Goal: Contribute content

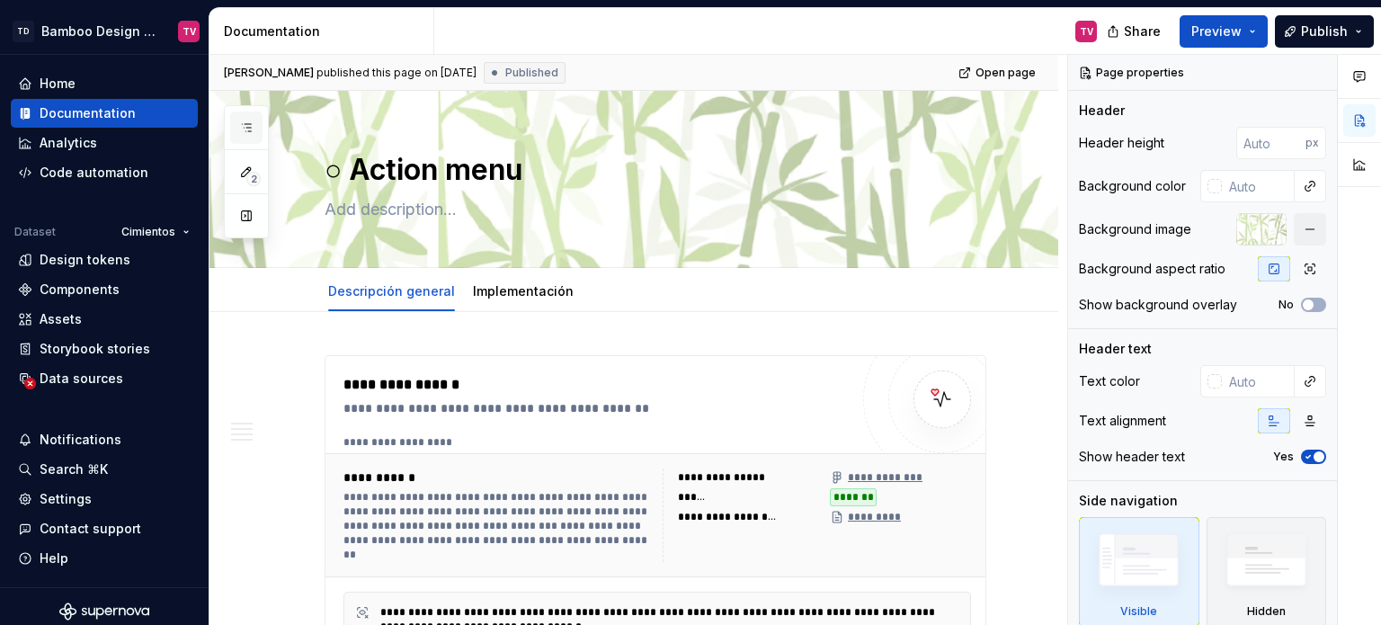
click at [248, 130] on icon "button" at bounding box center [246, 127] width 9 height 7
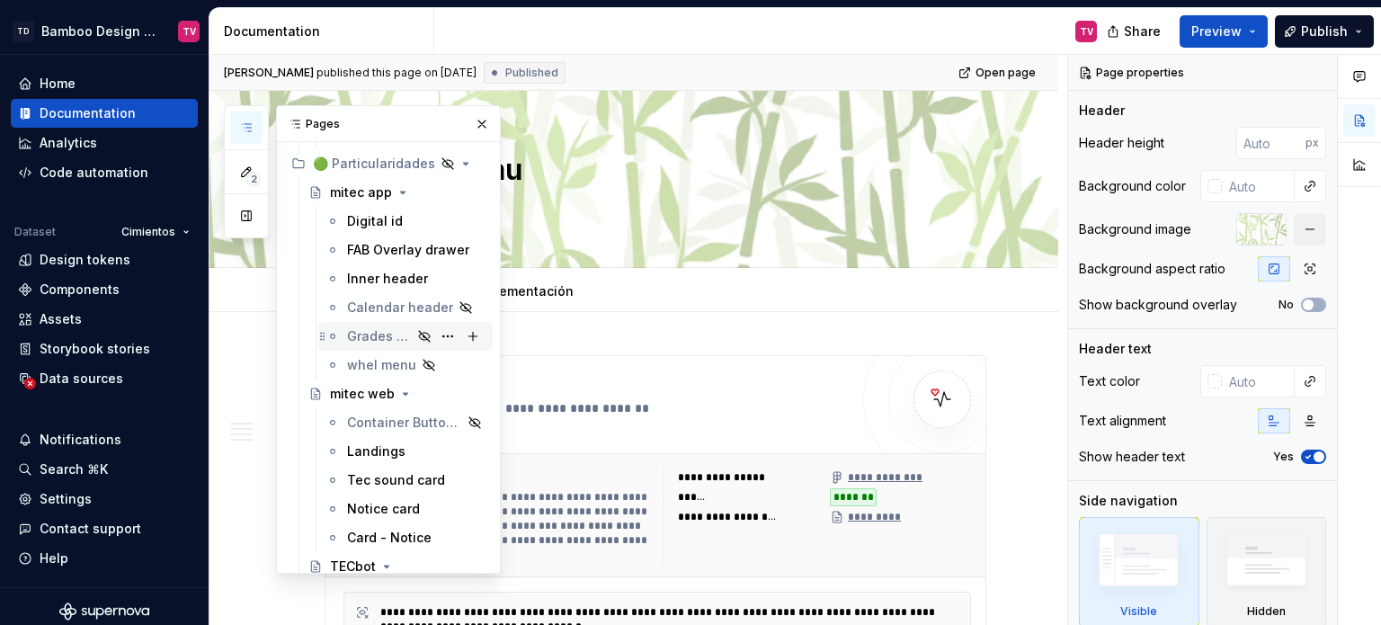
scroll to position [15096, 0]
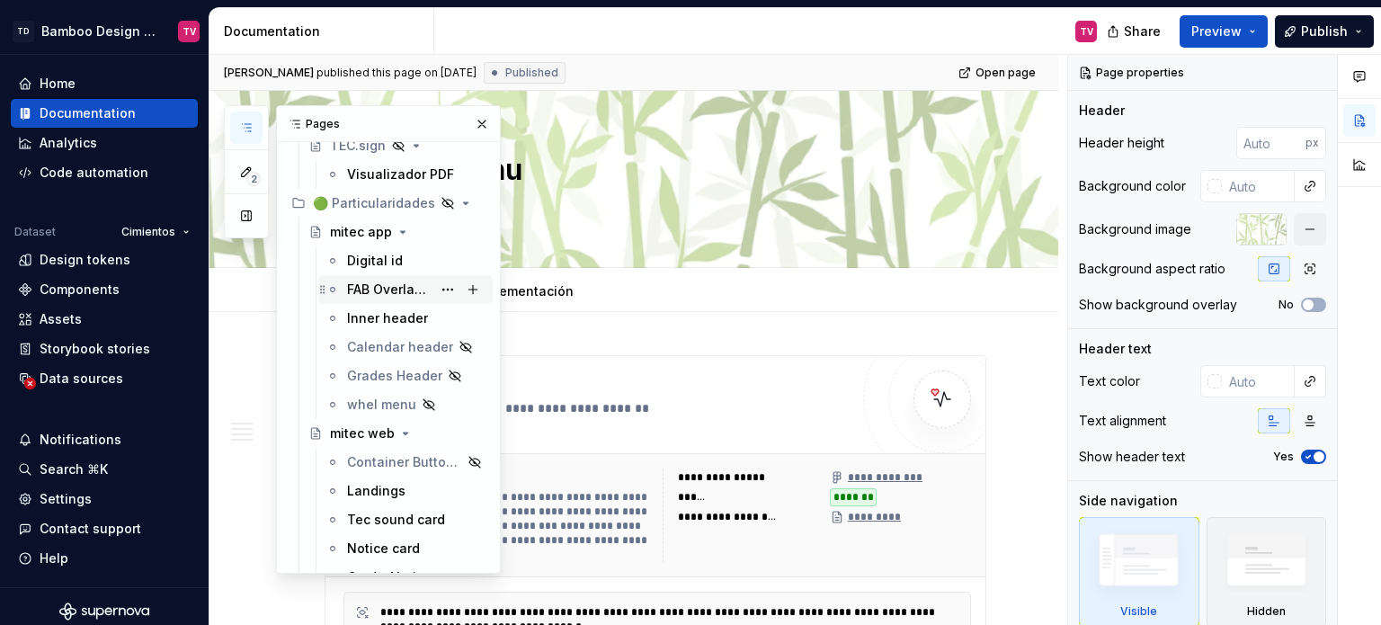
click at [381, 285] on div "FAB Overlay drawer" at bounding box center [389, 289] width 85 height 18
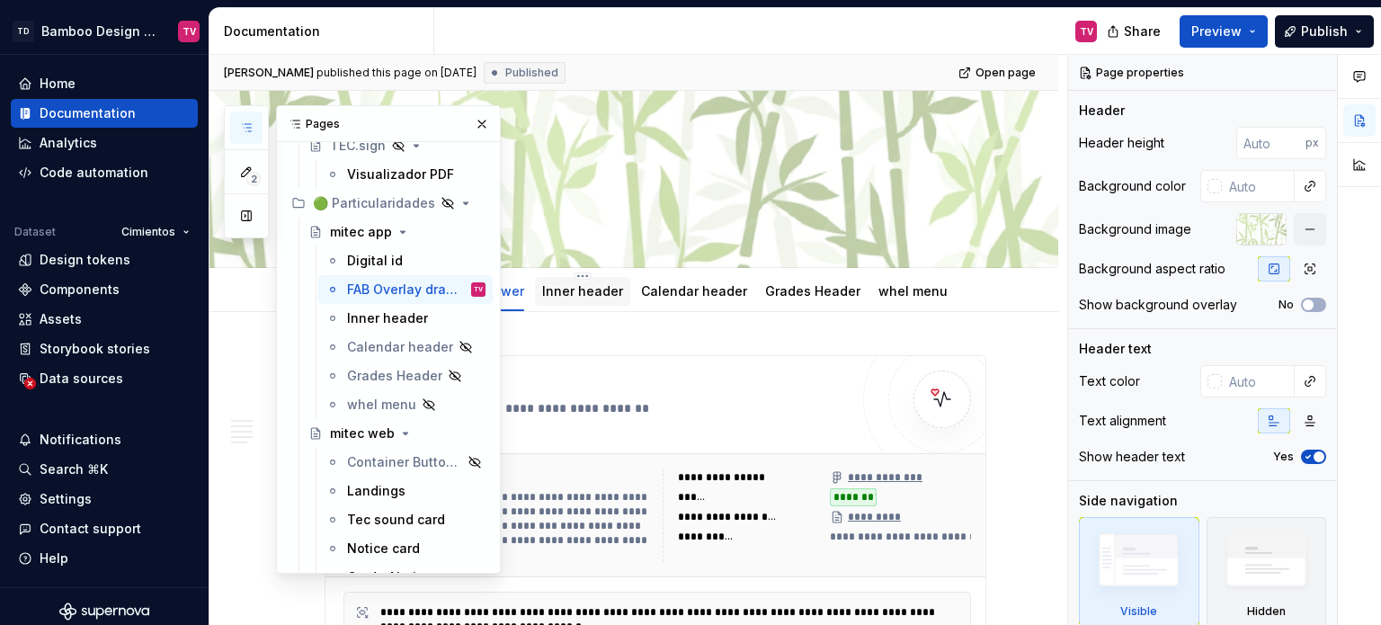
click at [469, 126] on button "button" at bounding box center [481, 123] width 25 height 25
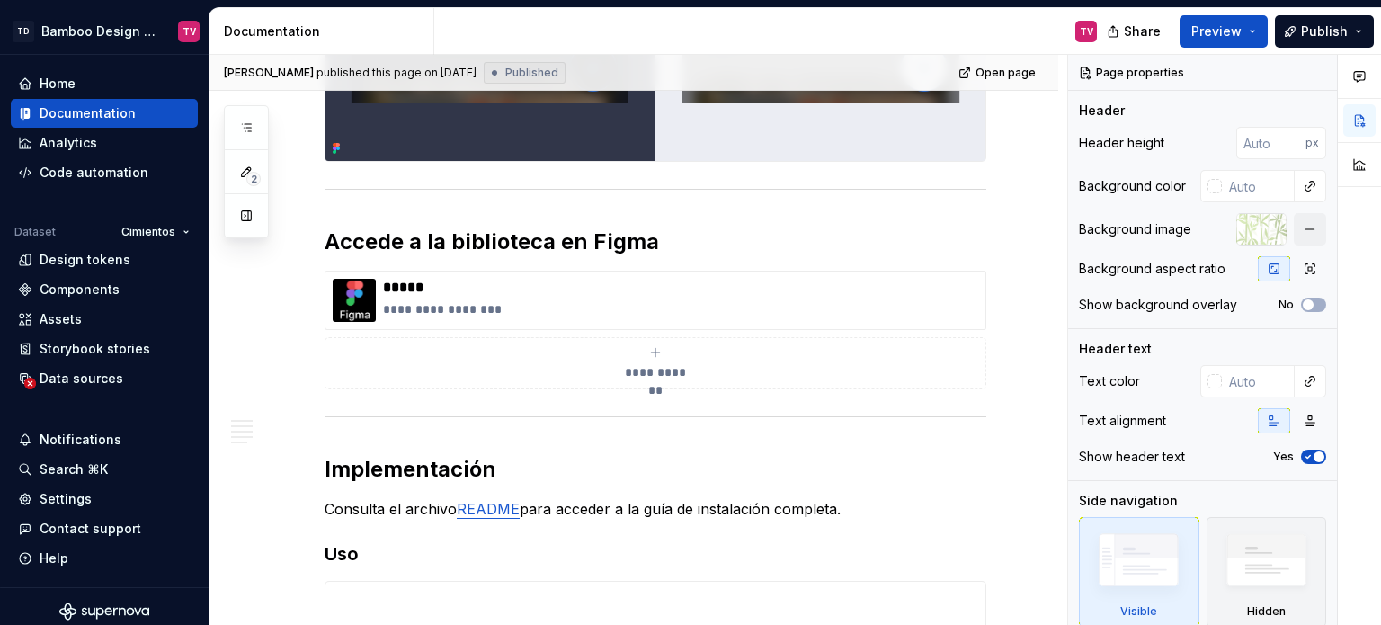
scroll to position [3956, 0]
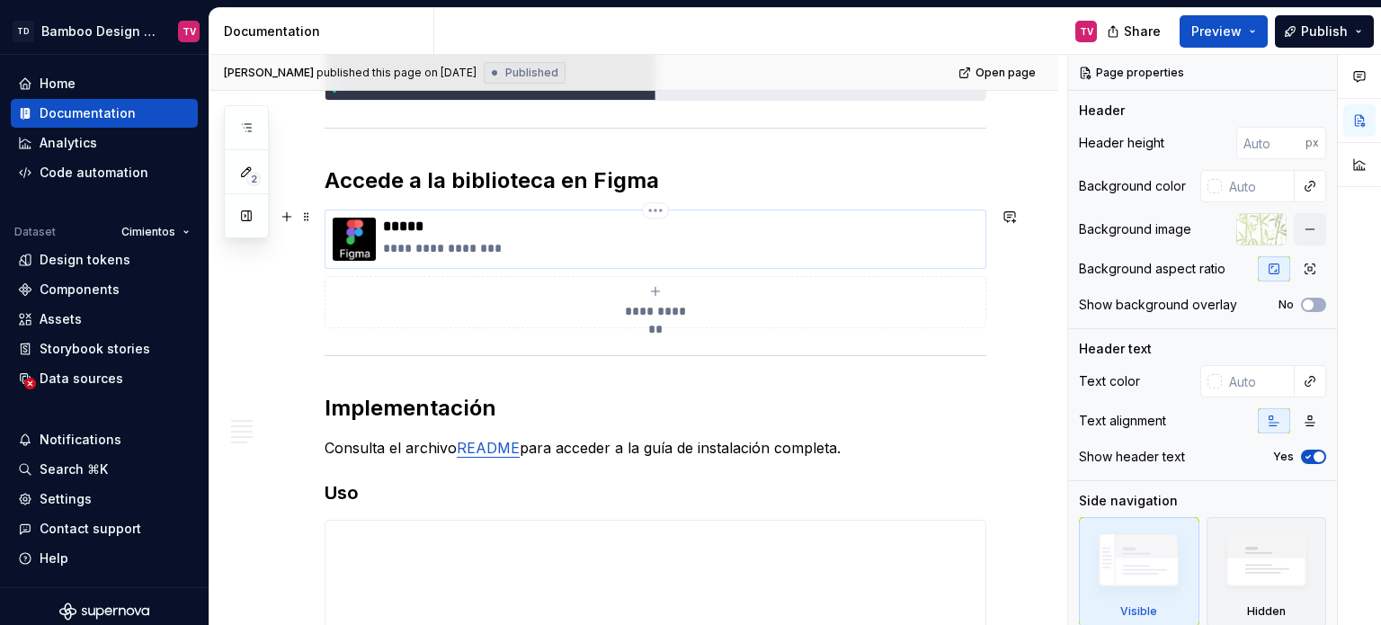
click at [529, 234] on div "**********" at bounding box center [680, 239] width 595 height 43
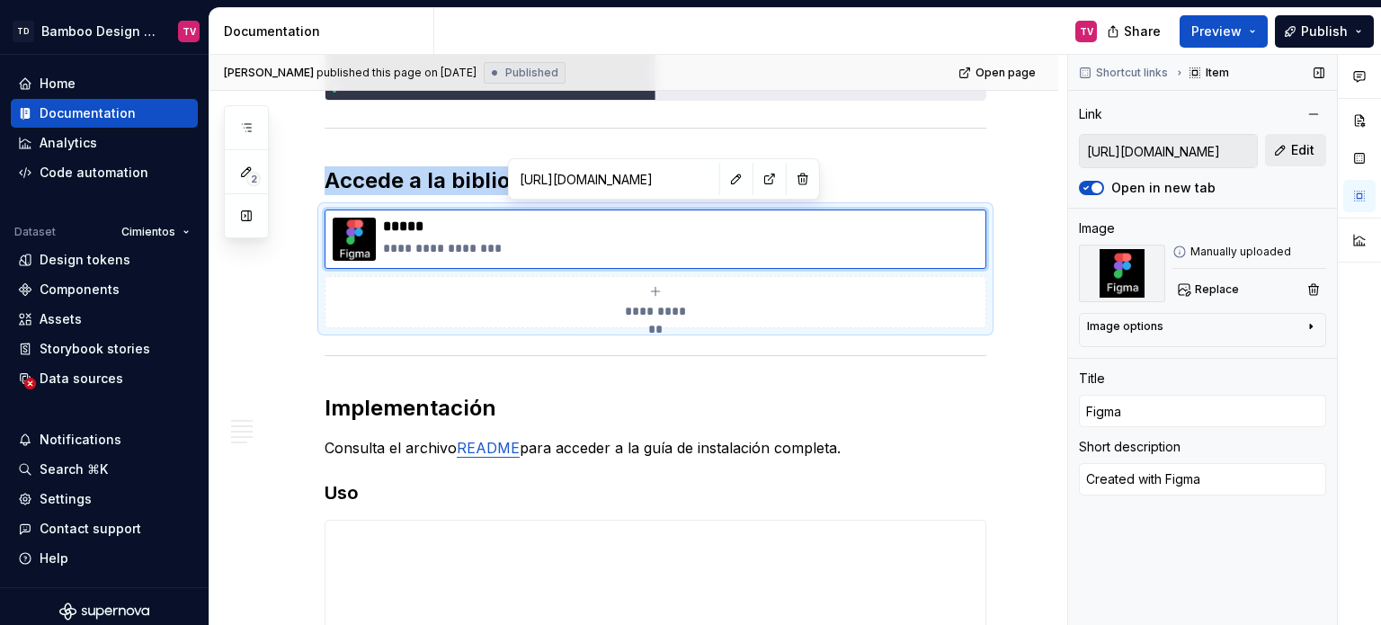
click at [1306, 156] on span "Edit" at bounding box center [1302, 150] width 23 height 18
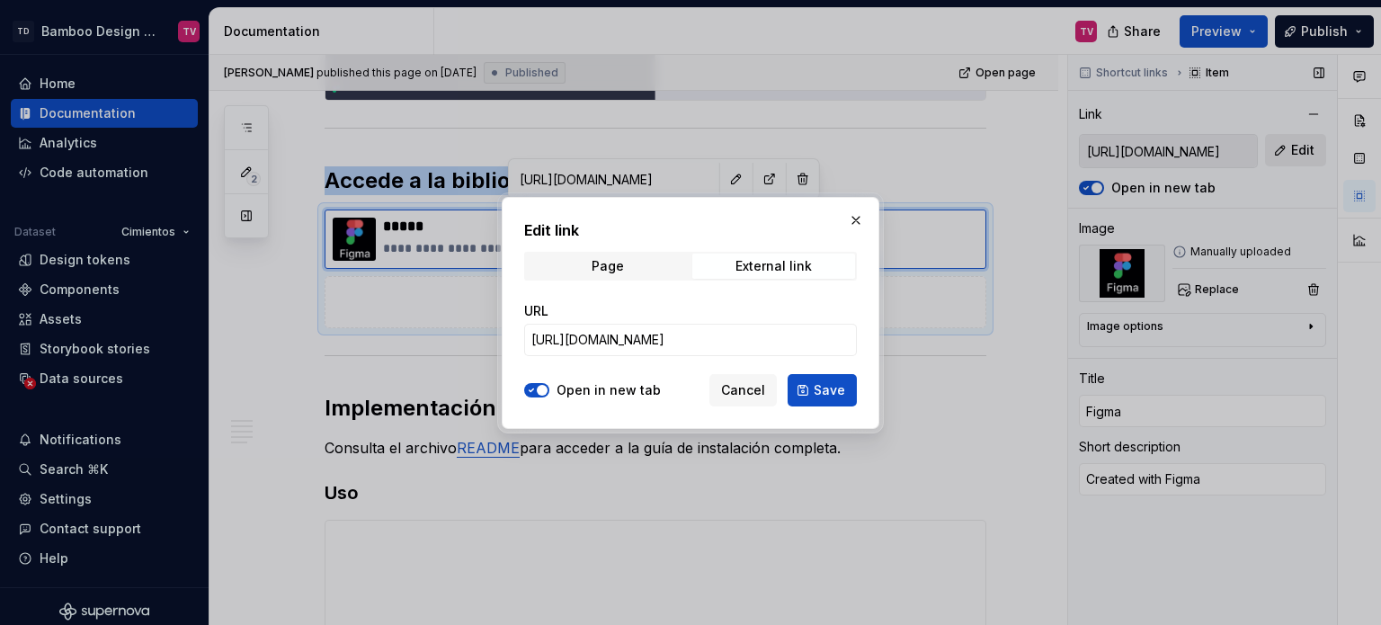
type textarea "*"
click at [696, 346] on input "[URL][DOMAIN_NAME]" at bounding box center [690, 340] width 333 height 32
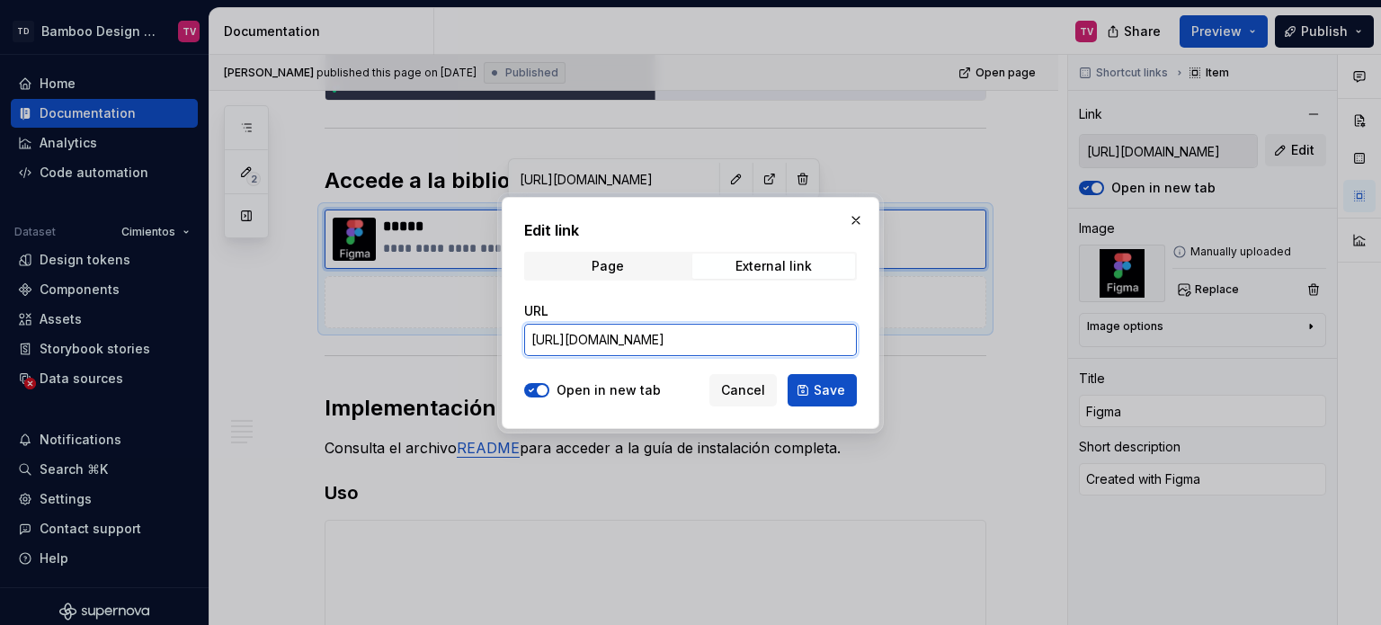
click at [696, 346] on input "[URL][DOMAIN_NAME]" at bounding box center [690, 340] width 333 height 32
paste input "---Documentation?node-id=42118-205966&t=J9kc756GHr2b675Q-1"
type input "[URL][DOMAIN_NAME]"
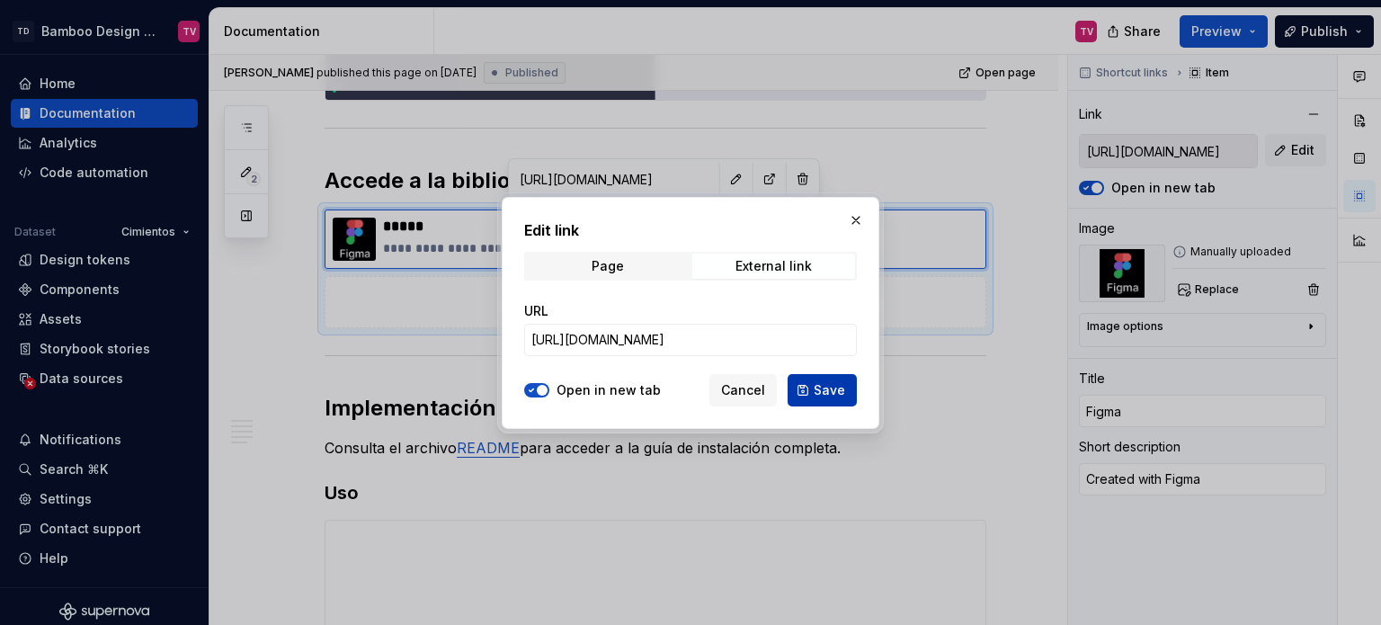
click at [823, 387] on span "Save" at bounding box center [829, 390] width 31 height 18
type textarea "*"
type input "[URL][DOMAIN_NAME]"
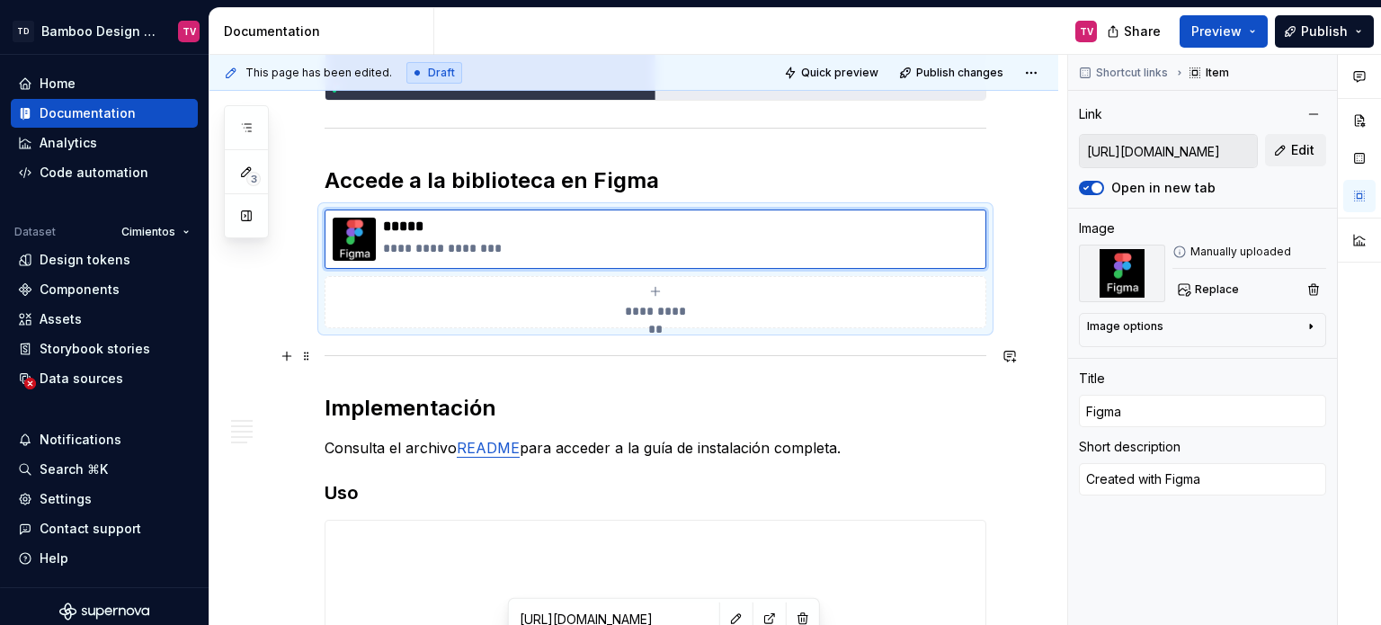
type textarea "*"
type input "[URL][DOMAIN_NAME]"
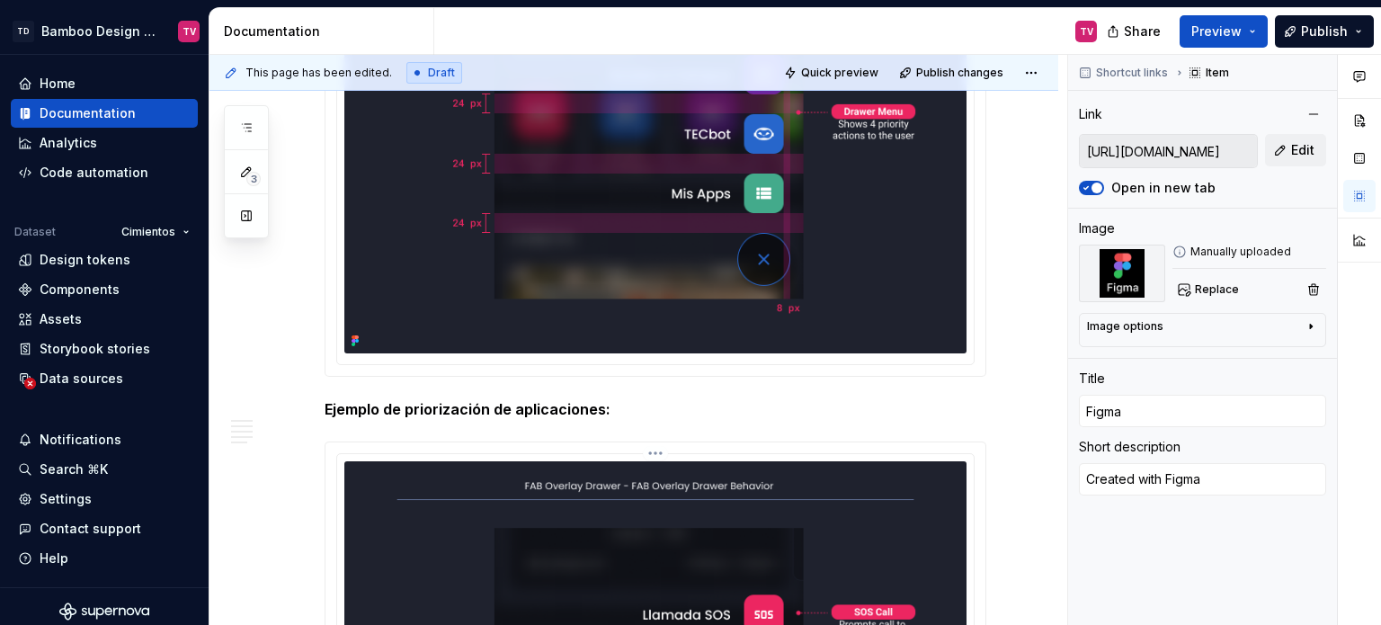
scroll to position [2068, 0]
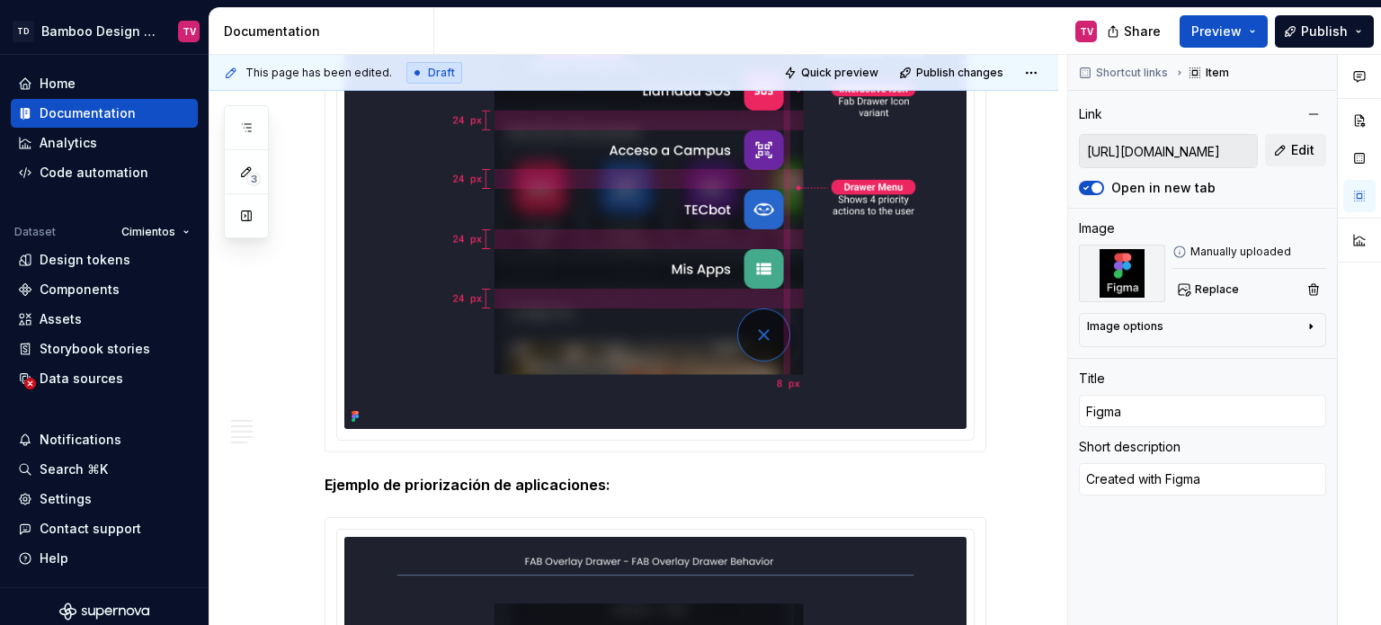
click at [870, 338] on img at bounding box center [655, 182] width 622 height 491
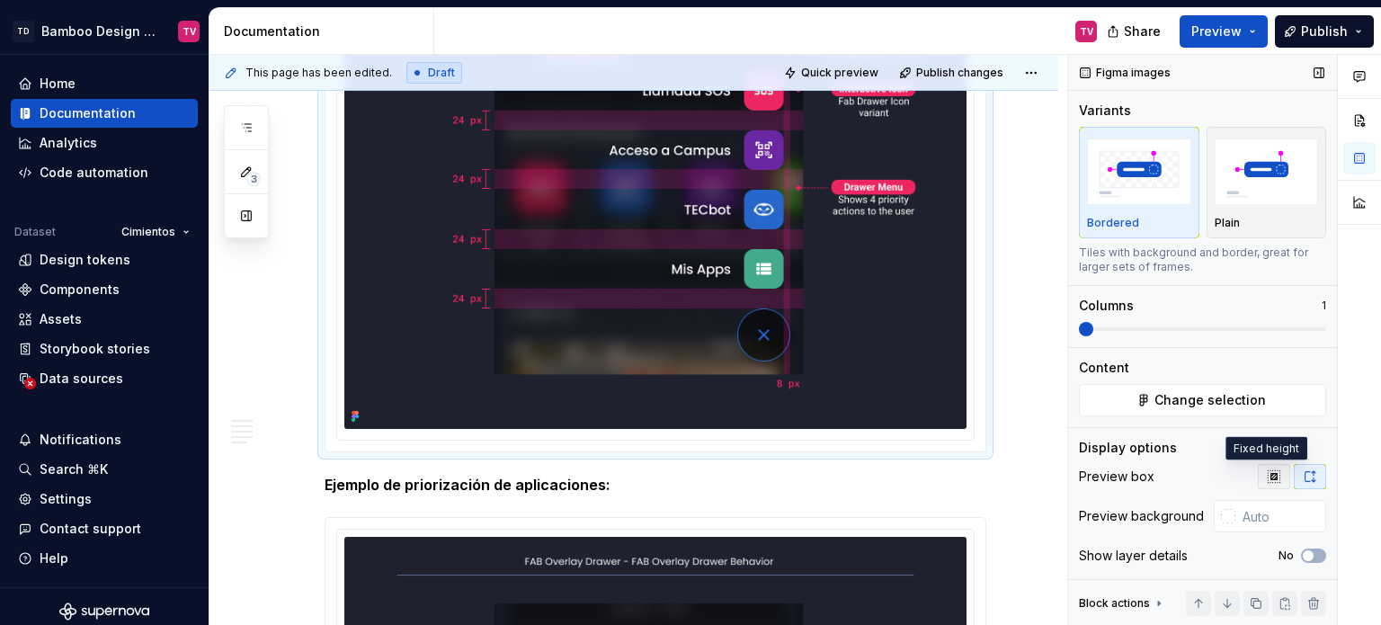
click at [1277, 471] on button "button" at bounding box center [1274, 476] width 32 height 25
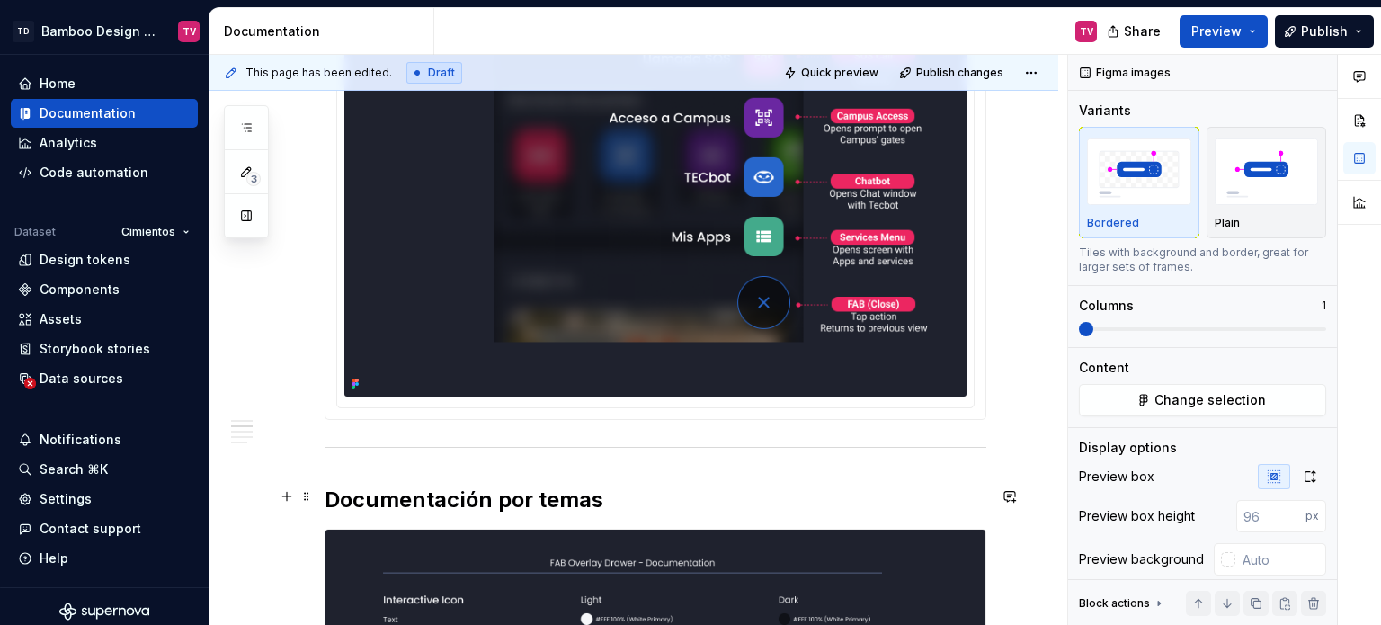
scroll to position [2427, 0]
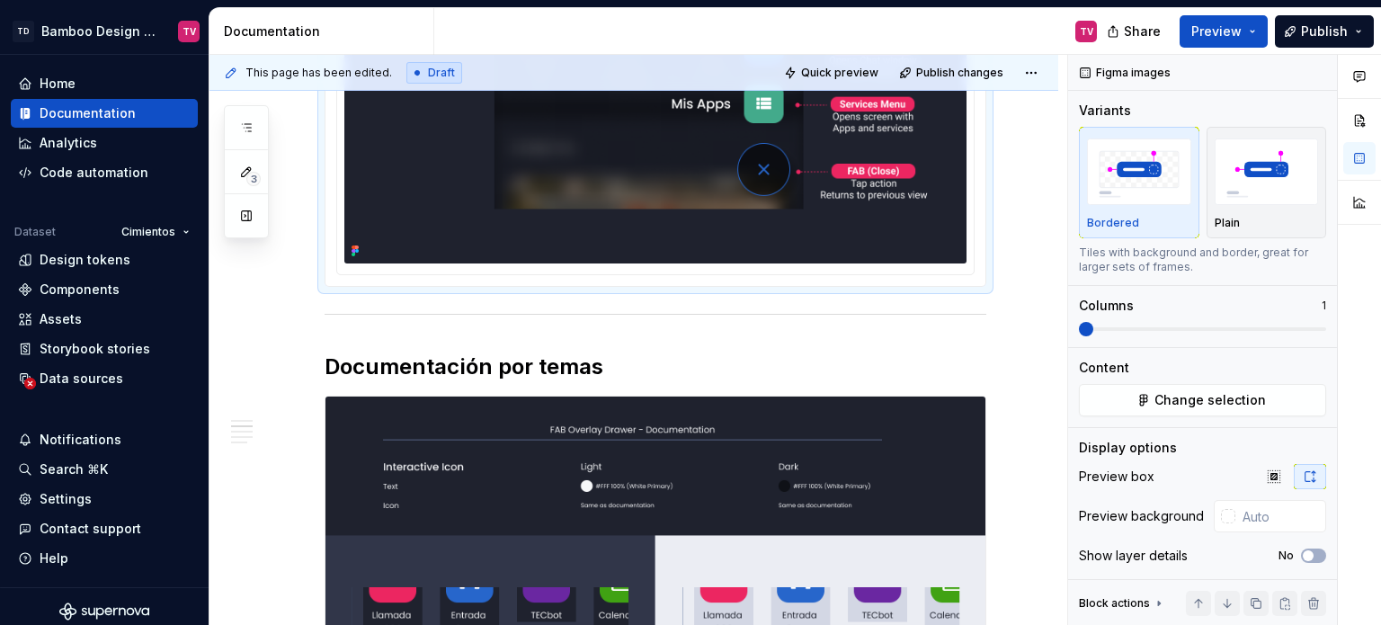
click at [630, 236] on img at bounding box center [655, 17] width 622 height 491
click at [1267, 481] on icon "button" at bounding box center [1274, 476] width 14 height 14
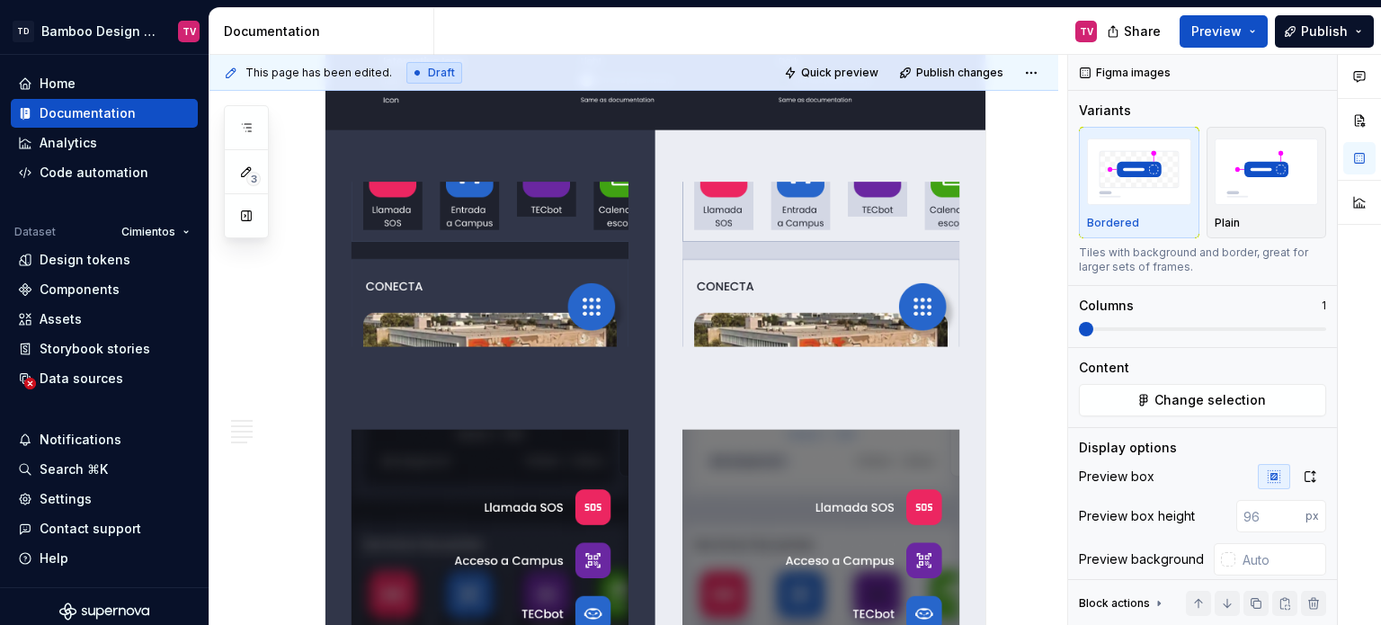
click at [804, 380] on img at bounding box center [655, 405] width 660 height 828
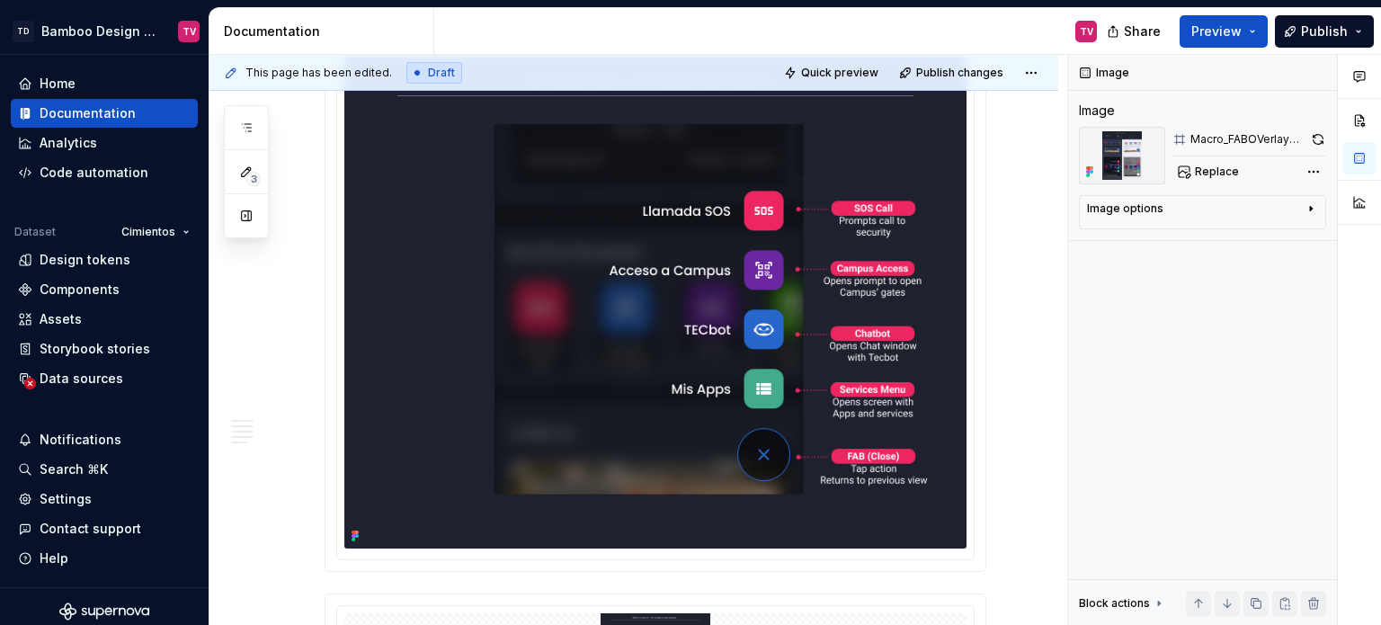
scroll to position [1349, 0]
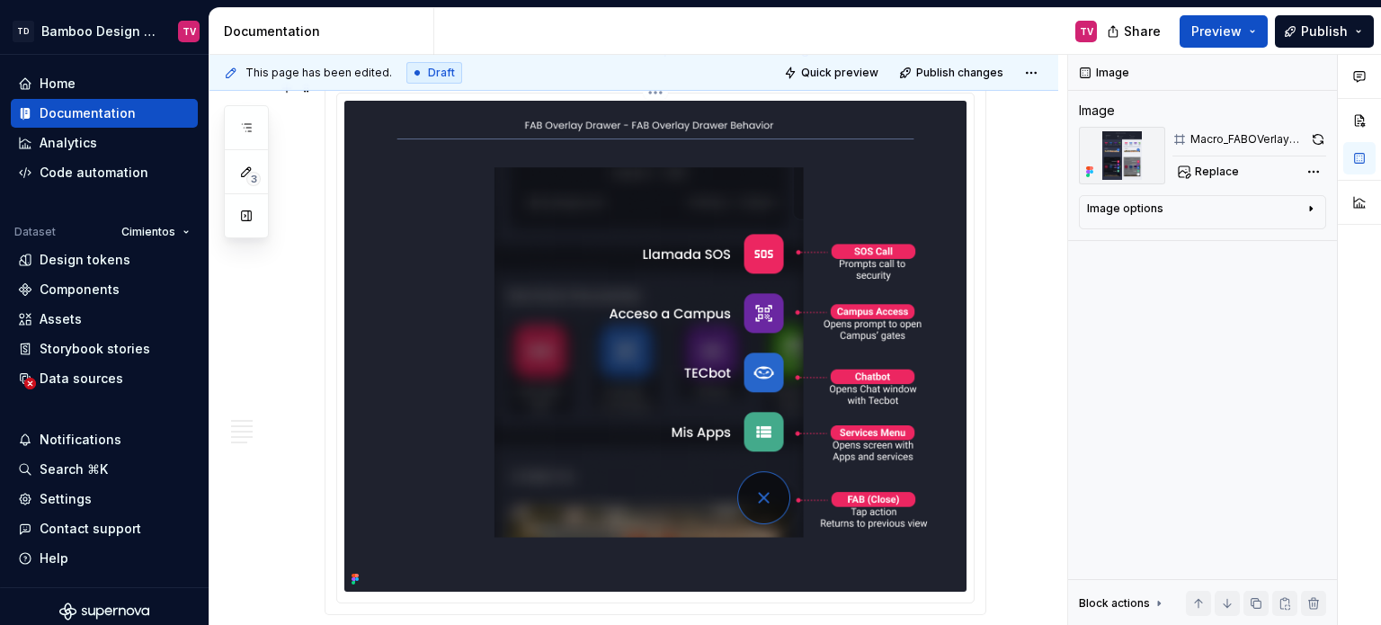
click at [711, 313] on img at bounding box center [655, 346] width 622 height 491
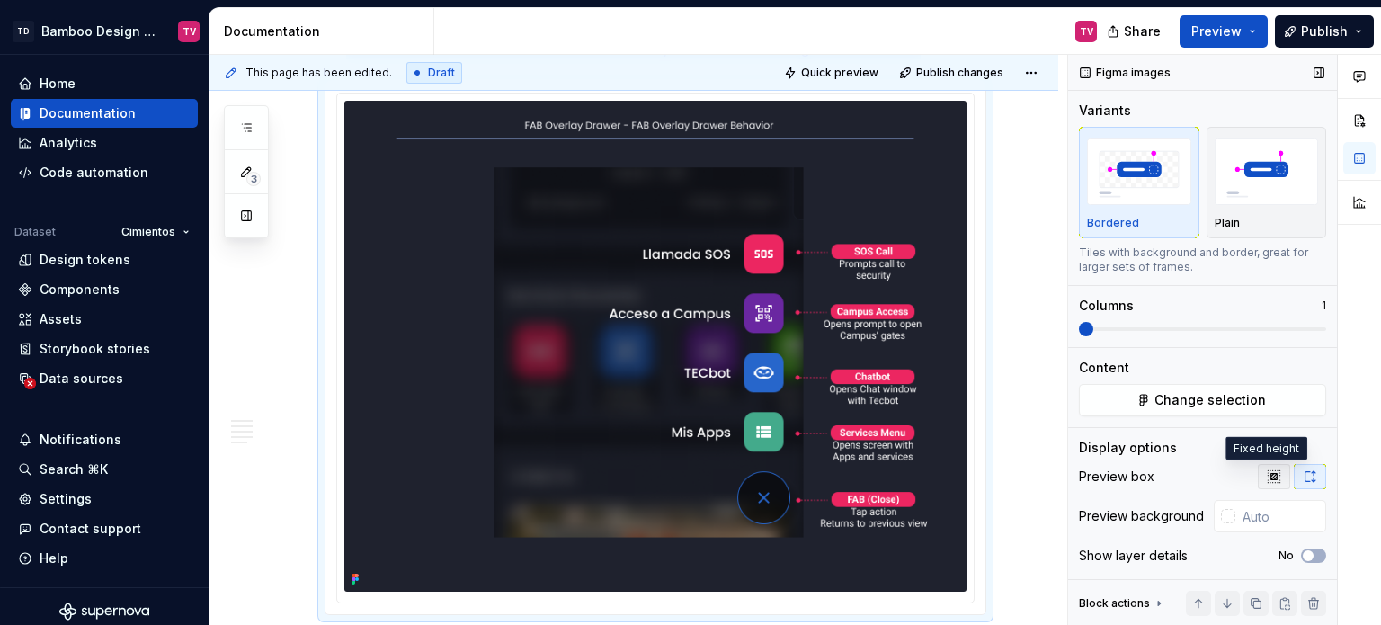
click at [1268, 473] on icon "button" at bounding box center [1274, 476] width 12 height 12
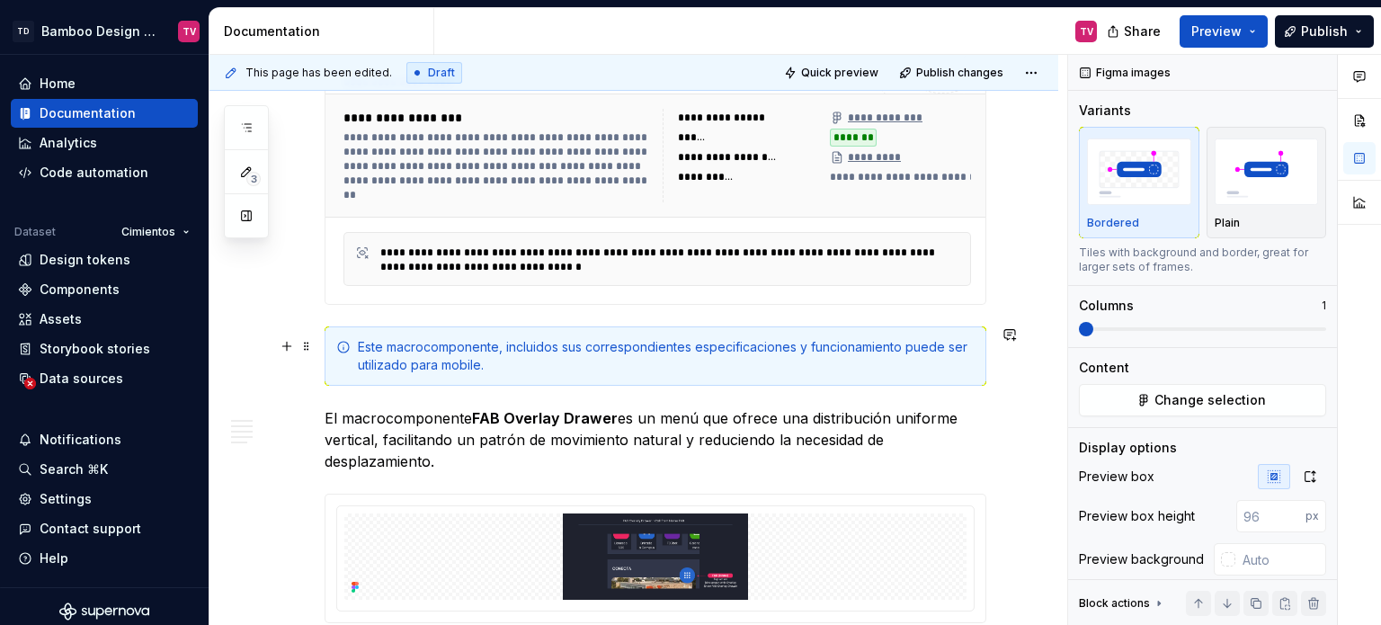
scroll to position [360, 0]
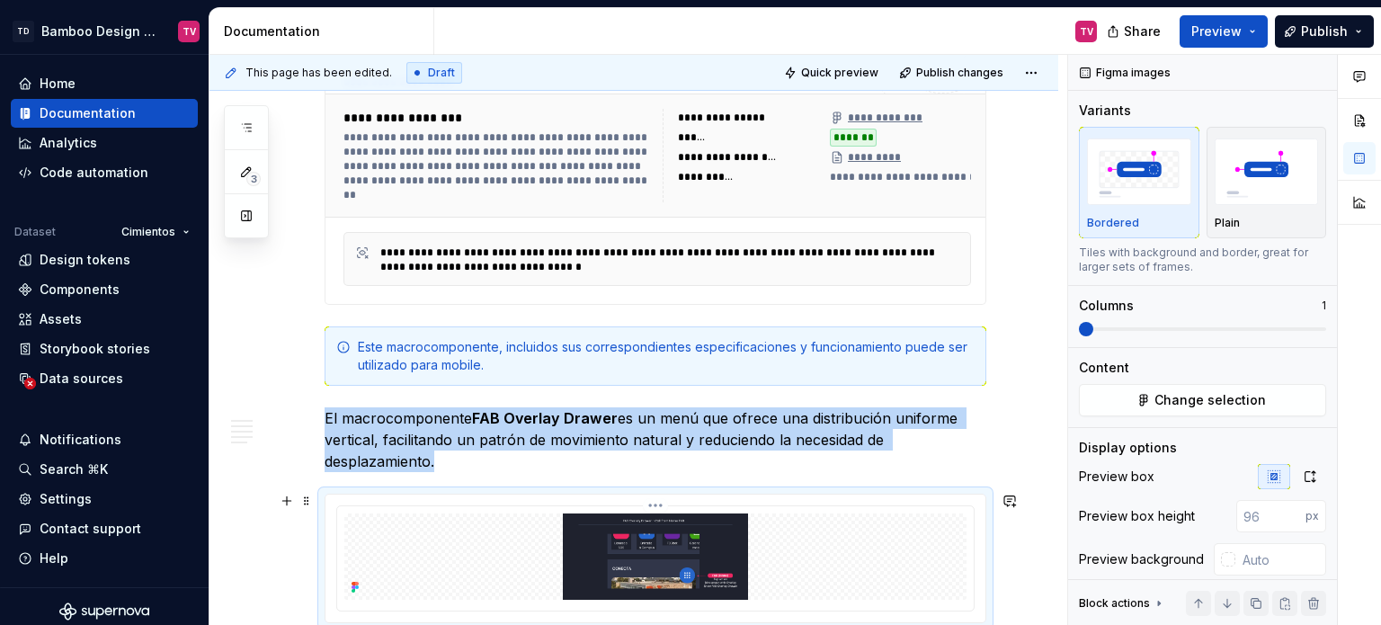
click at [622, 521] on img at bounding box center [655, 556] width 622 height 86
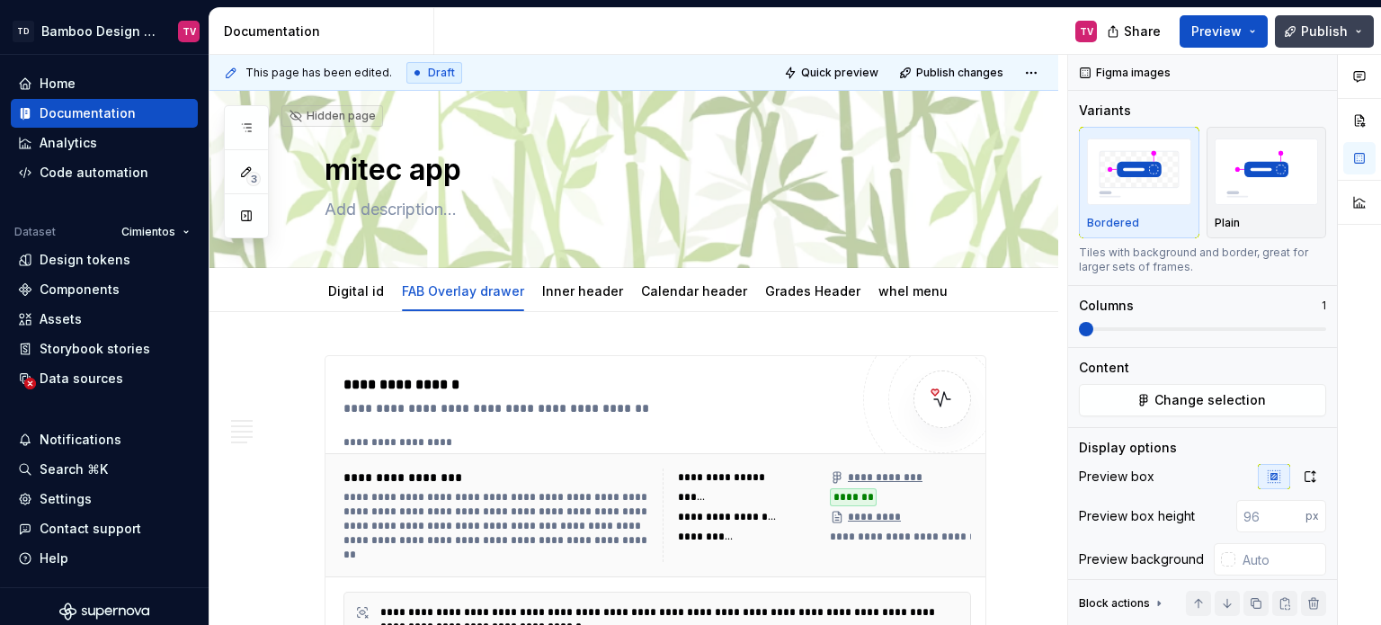
click at [1306, 30] on span "Publish" at bounding box center [1324, 31] width 47 height 18
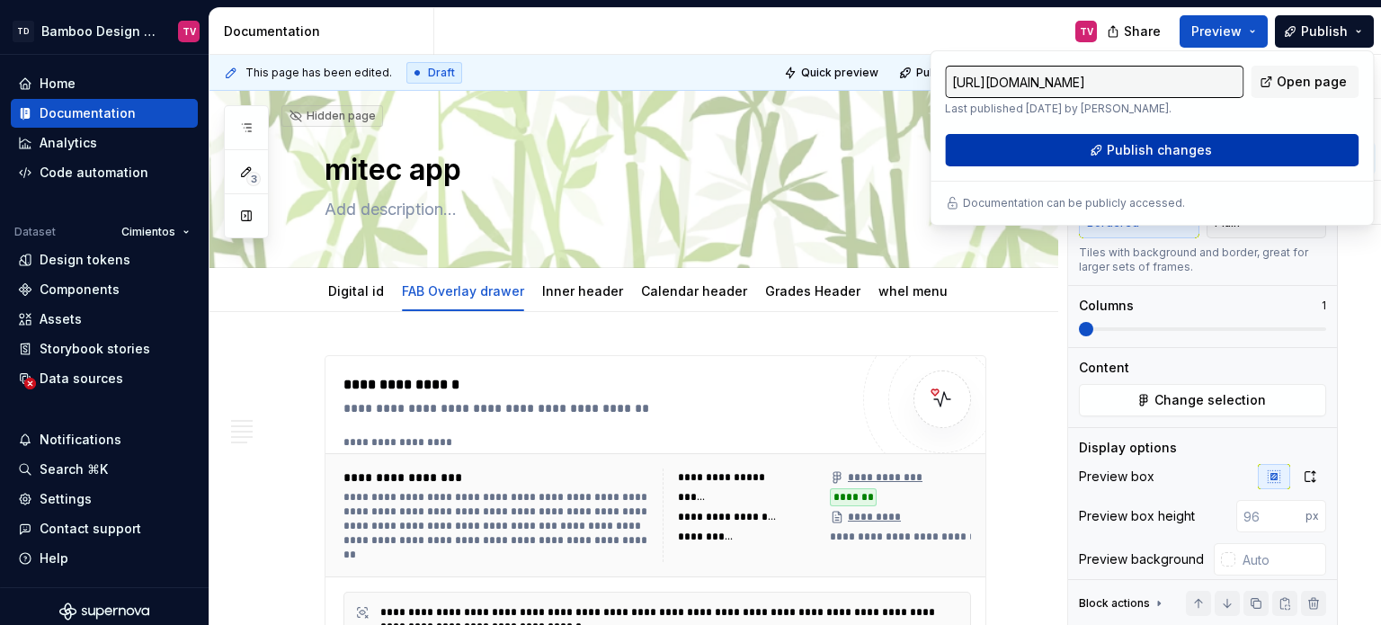
click at [1049, 159] on button "Publish changes" at bounding box center [1152, 150] width 414 height 32
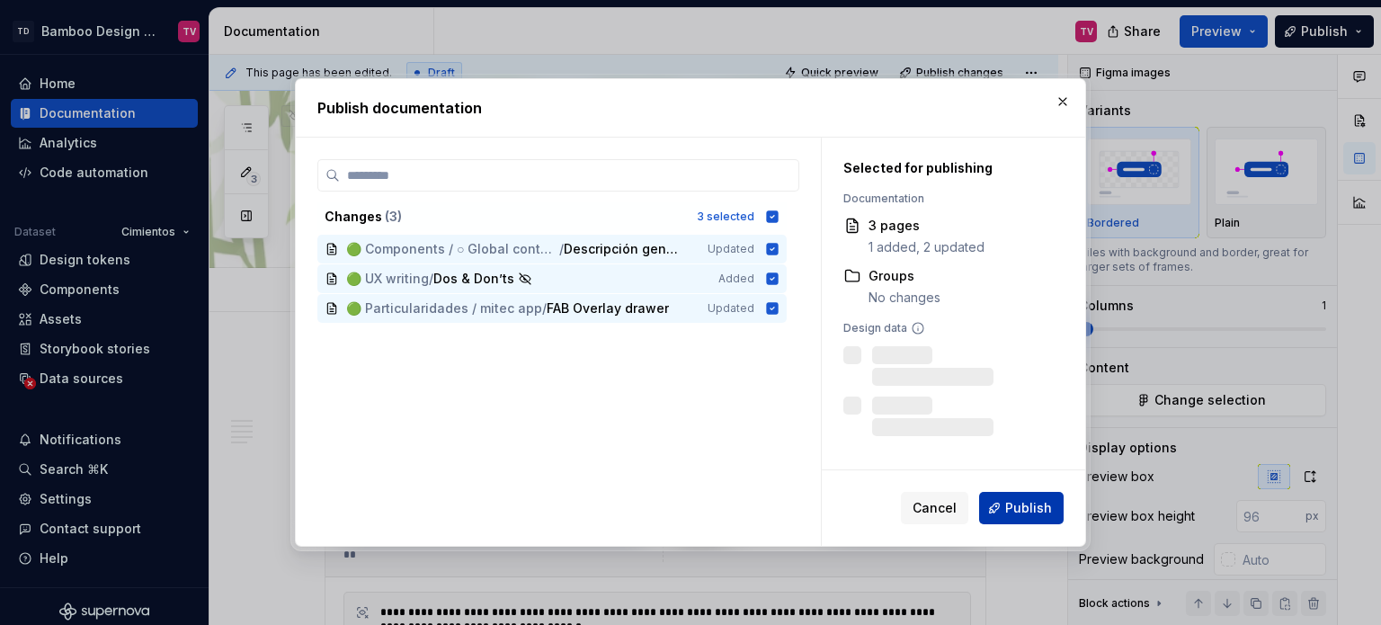
click at [1036, 504] on span "Publish" at bounding box center [1028, 508] width 47 height 18
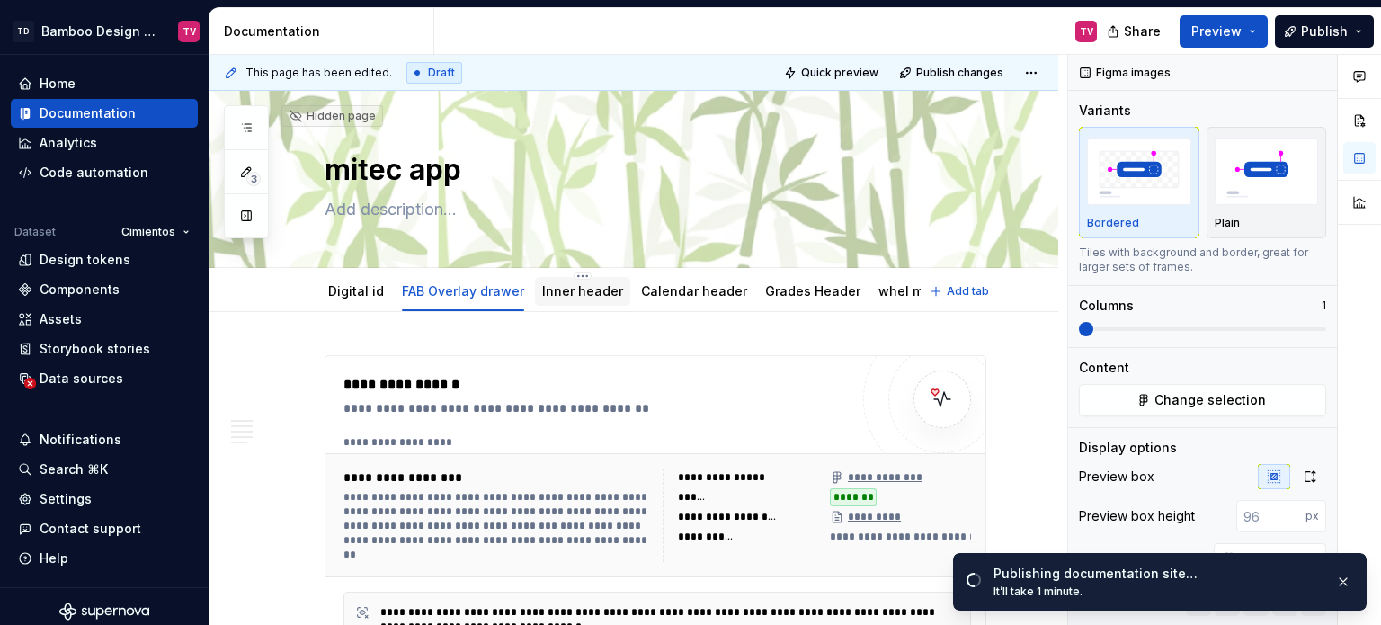
click at [586, 293] on link "Inner header" at bounding box center [582, 290] width 81 height 15
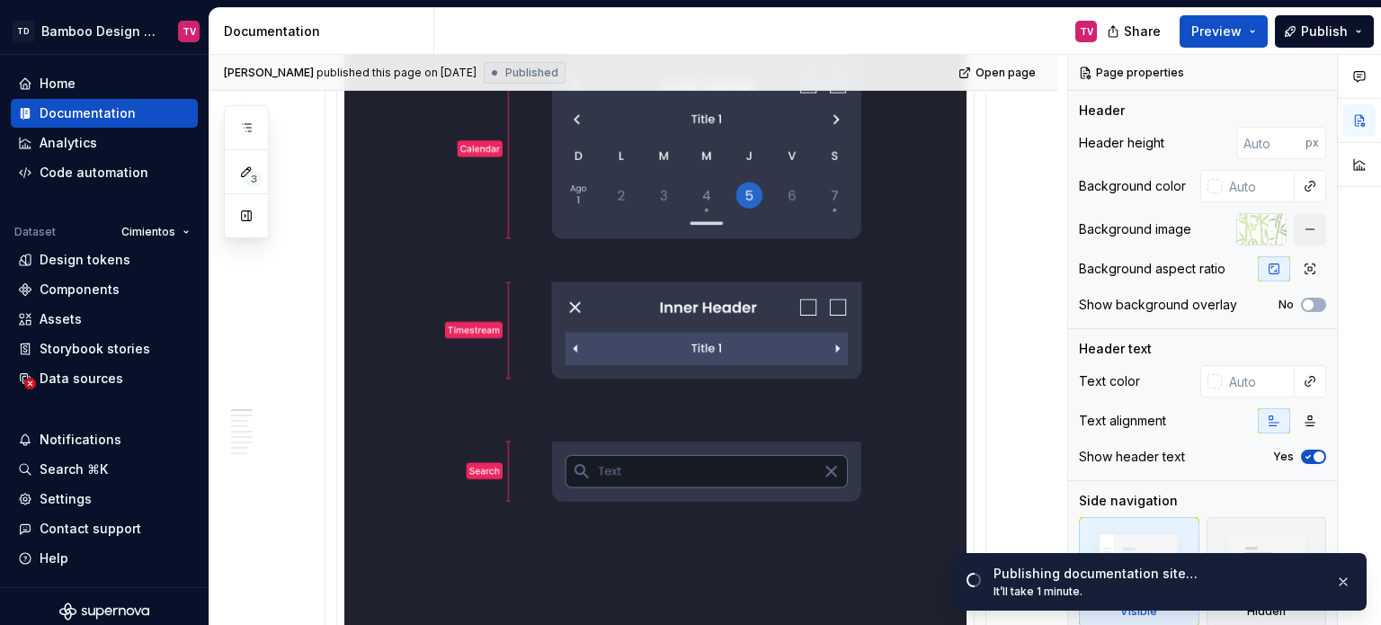
scroll to position [1888, 0]
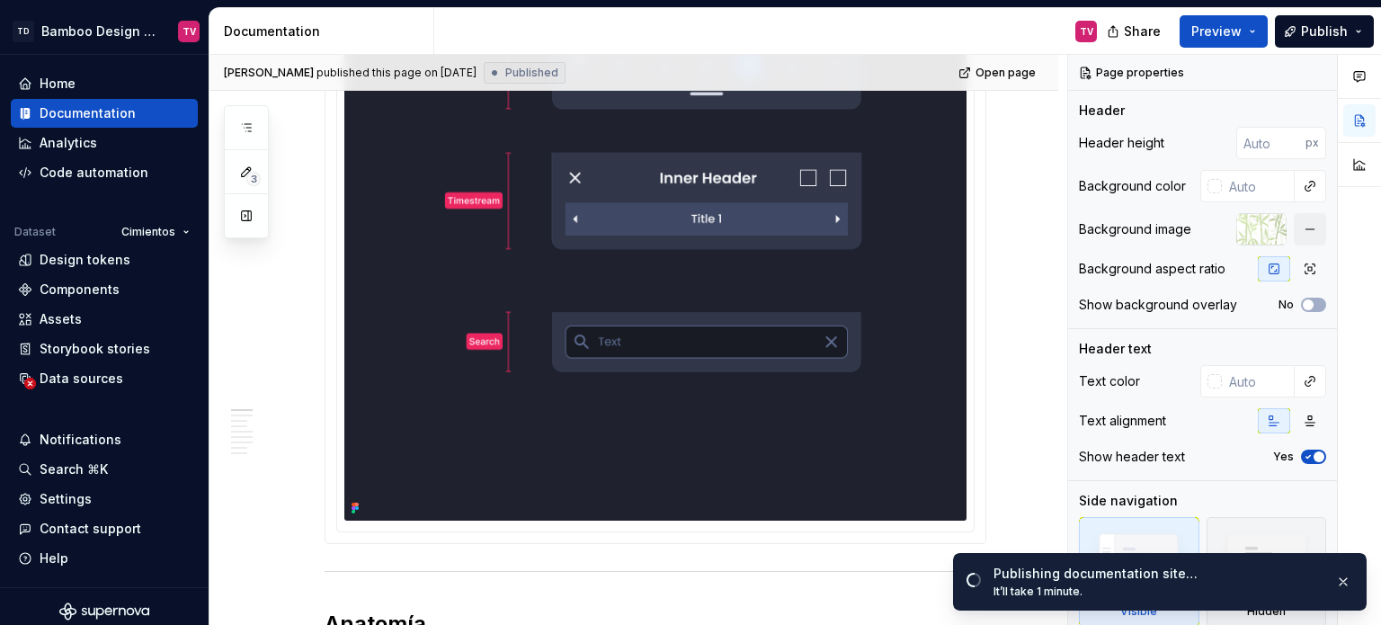
click at [546, 438] on img at bounding box center [655, 13] width 622 height 1015
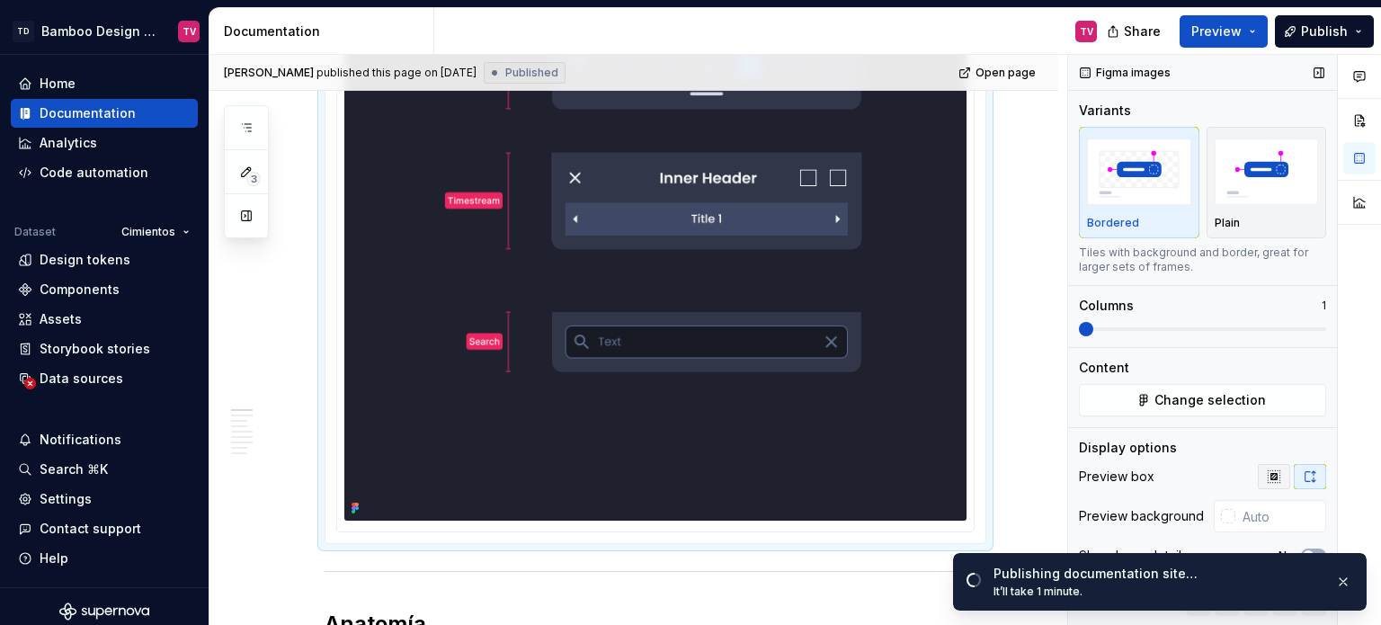
click at [1273, 480] on button "button" at bounding box center [1274, 476] width 32 height 25
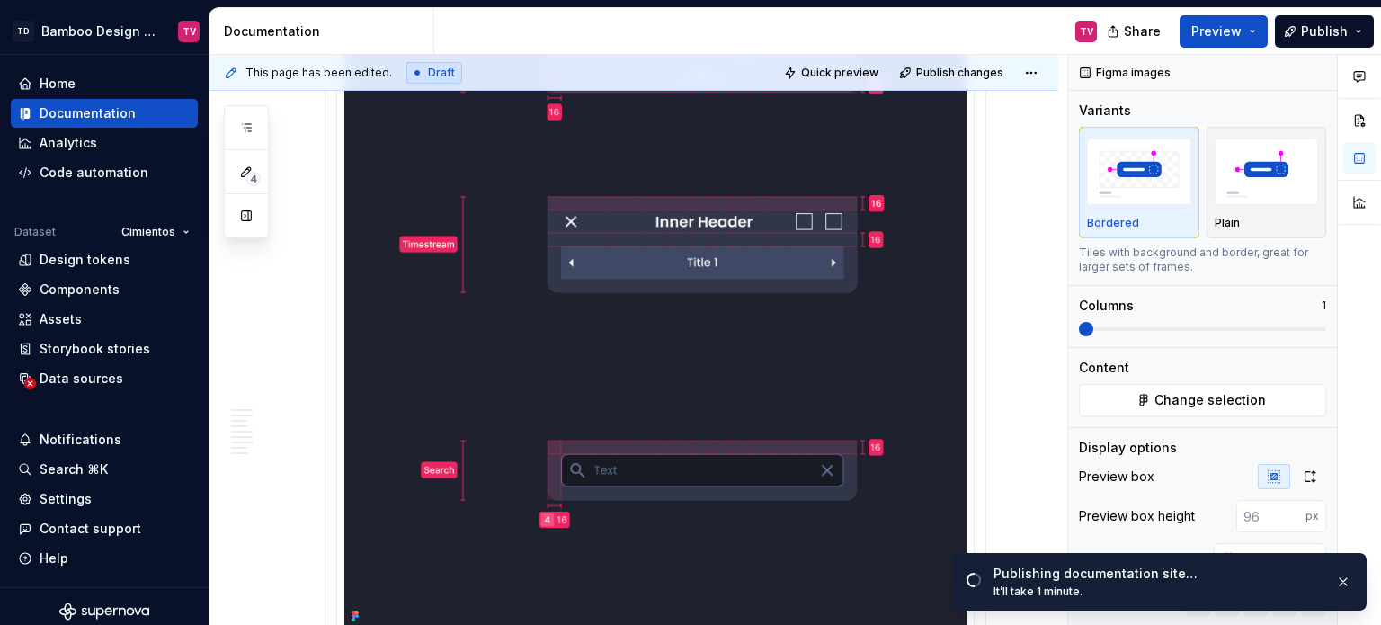
scroll to position [3057, 0]
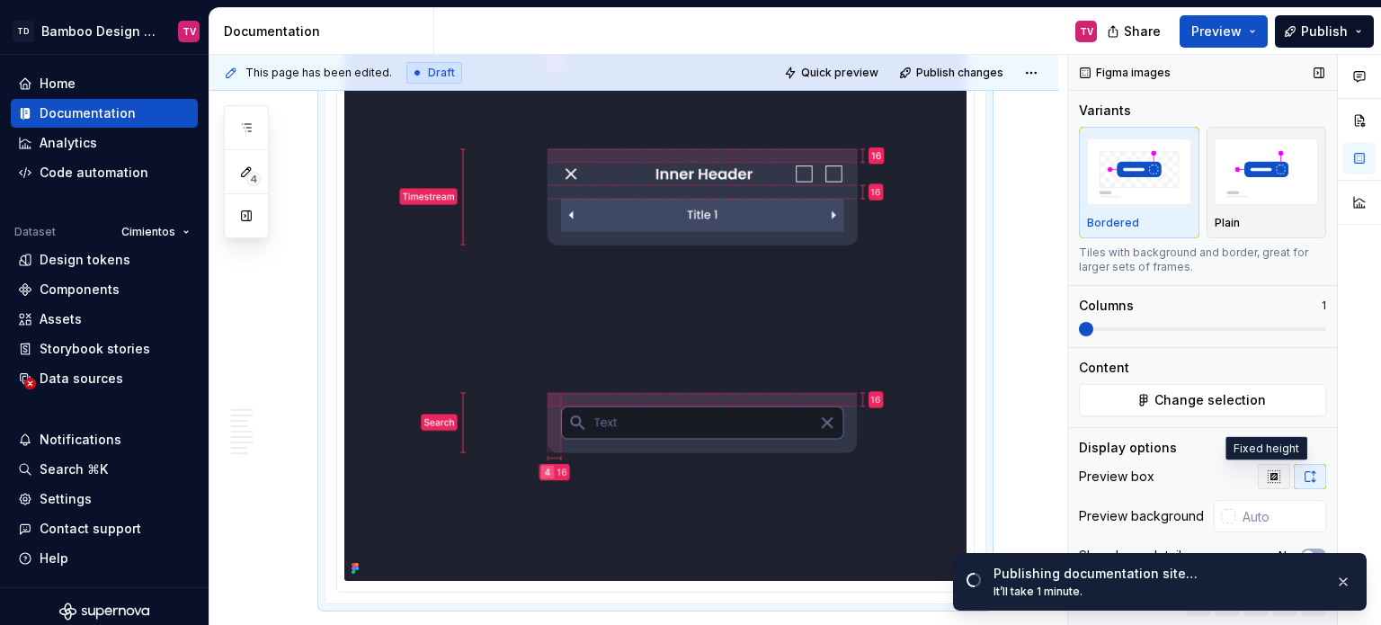
click at [1268, 476] on icon "button" at bounding box center [1274, 476] width 12 height 12
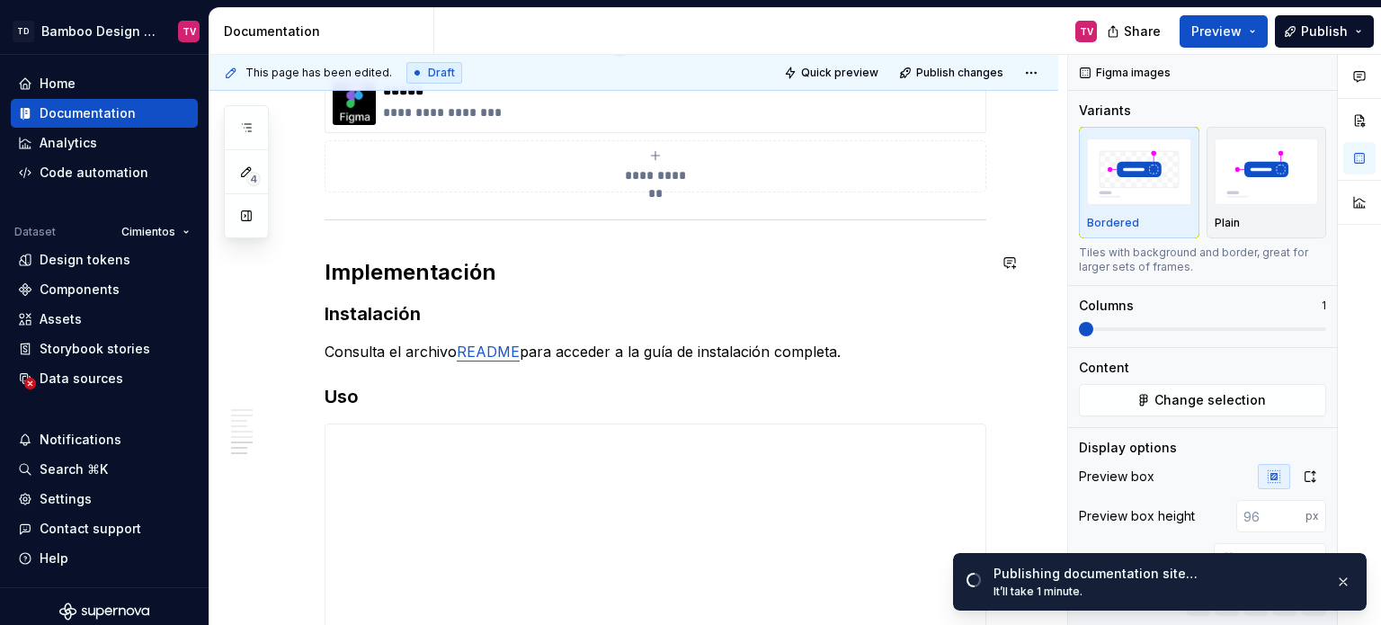
scroll to position [2960, 0]
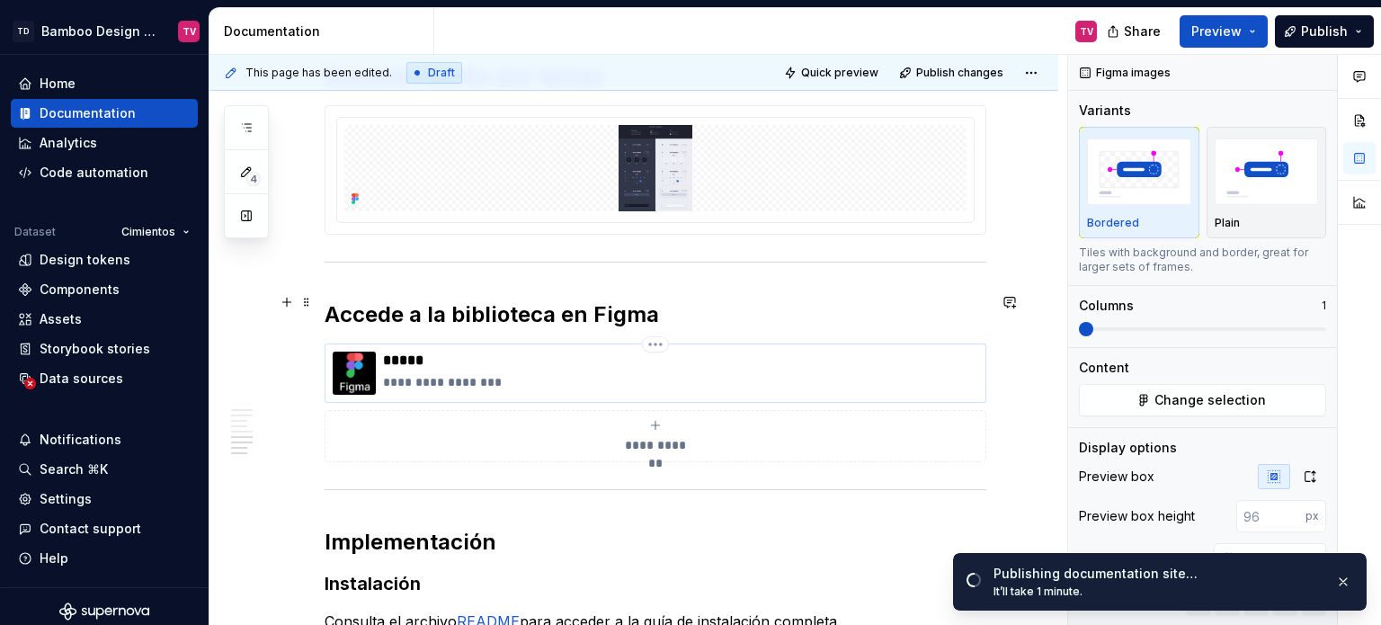
click at [578, 352] on div "**********" at bounding box center [680, 373] width 595 height 43
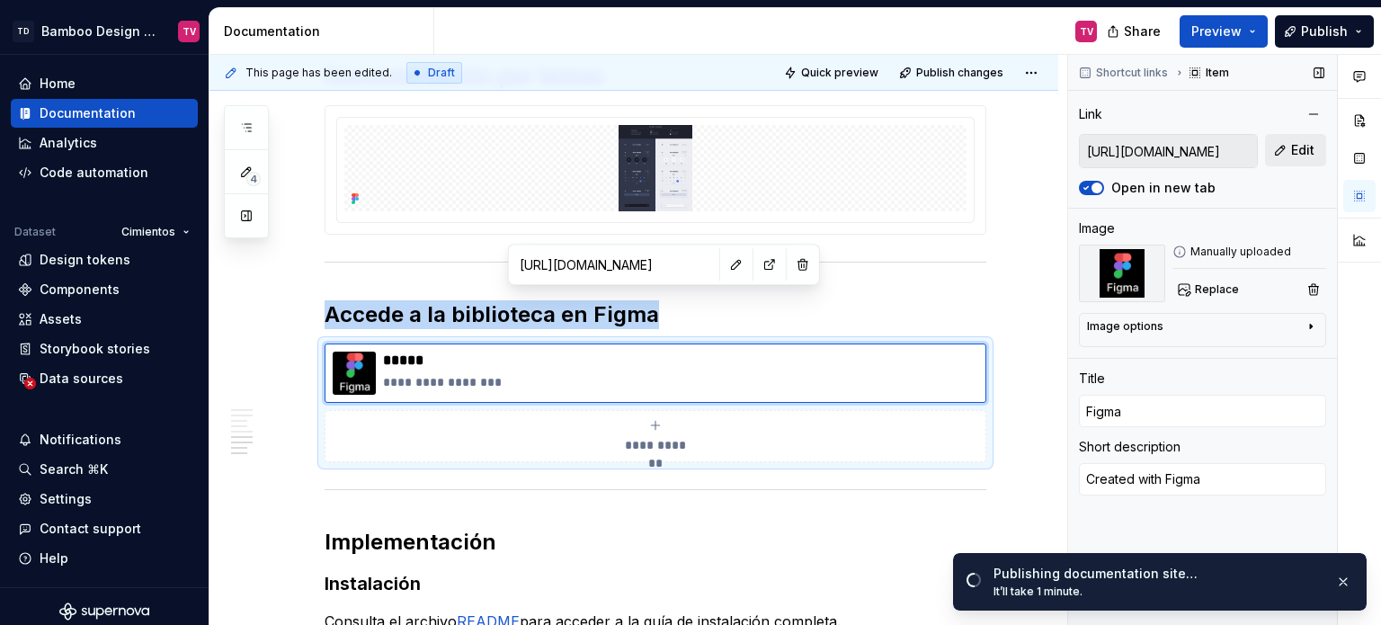
click at [1302, 150] on span "Edit" at bounding box center [1302, 150] width 23 height 18
type textarea "*"
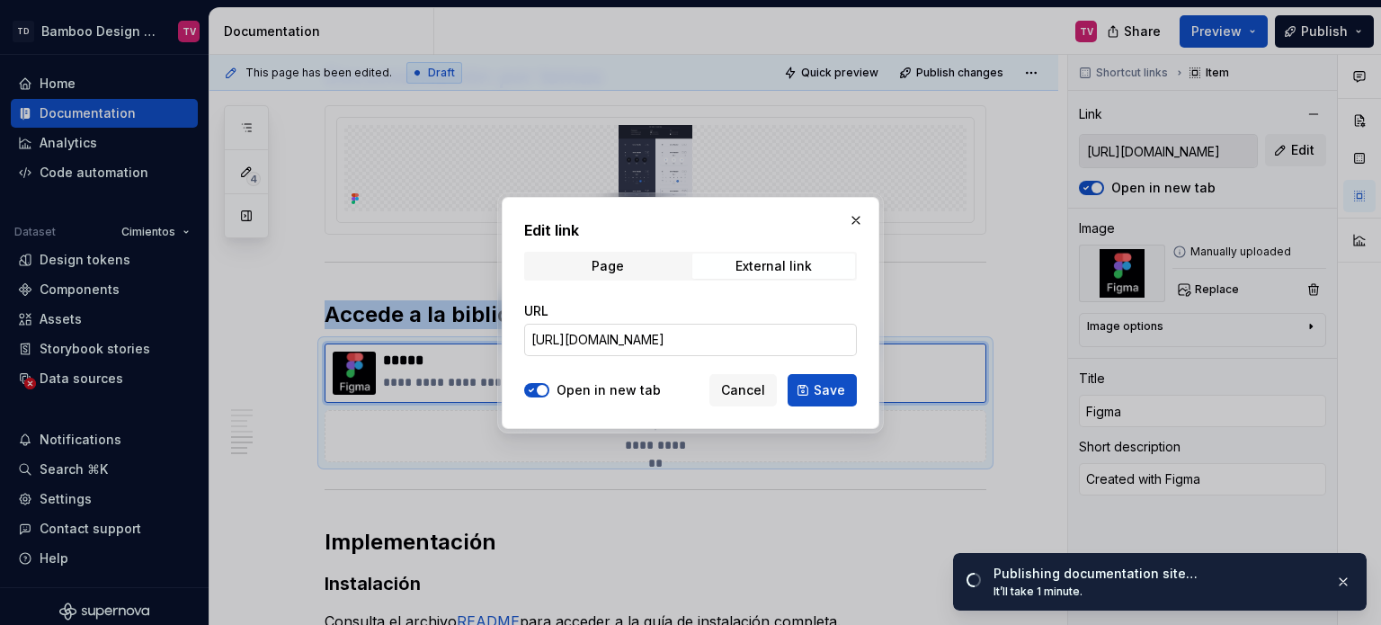
click at [672, 342] on input "[URL][DOMAIN_NAME]" at bounding box center [690, 340] width 333 height 32
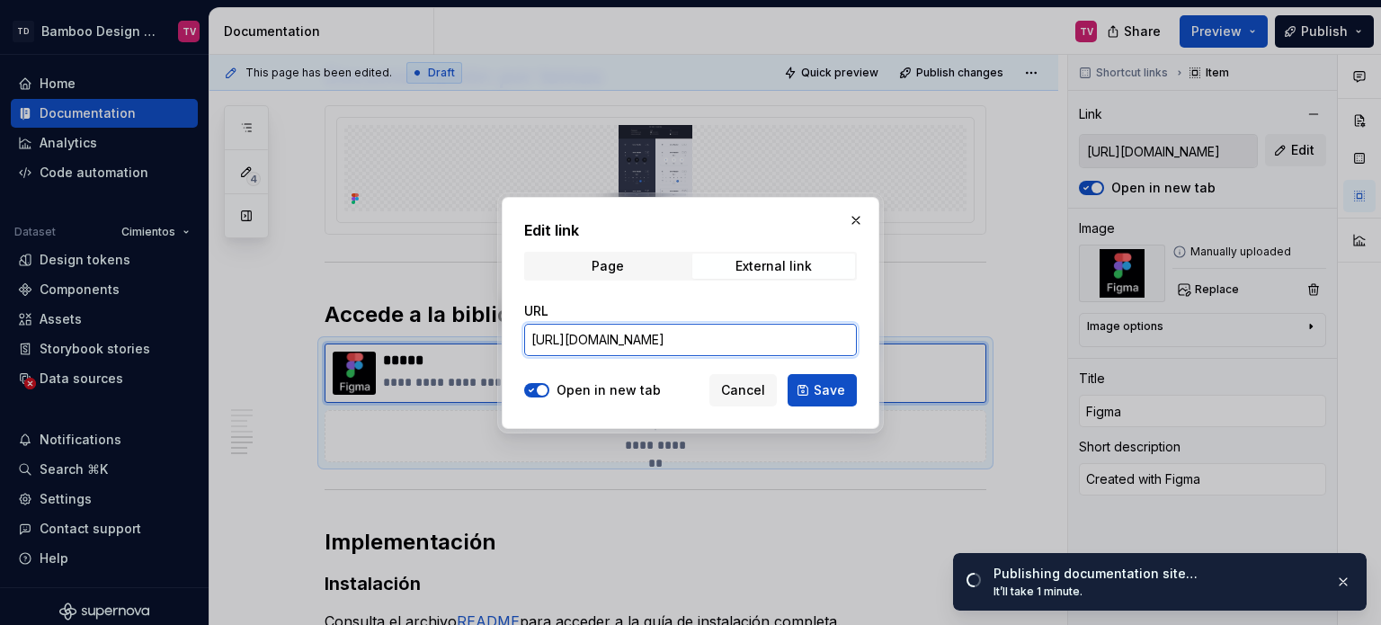
click at [672, 342] on input "[URL][DOMAIN_NAME]" at bounding box center [690, 340] width 333 height 32
paste input "---Documentation?node-id=42120-136830&t=J9kc756GHr2b675Q-1"
type input "[URL][DOMAIN_NAME]"
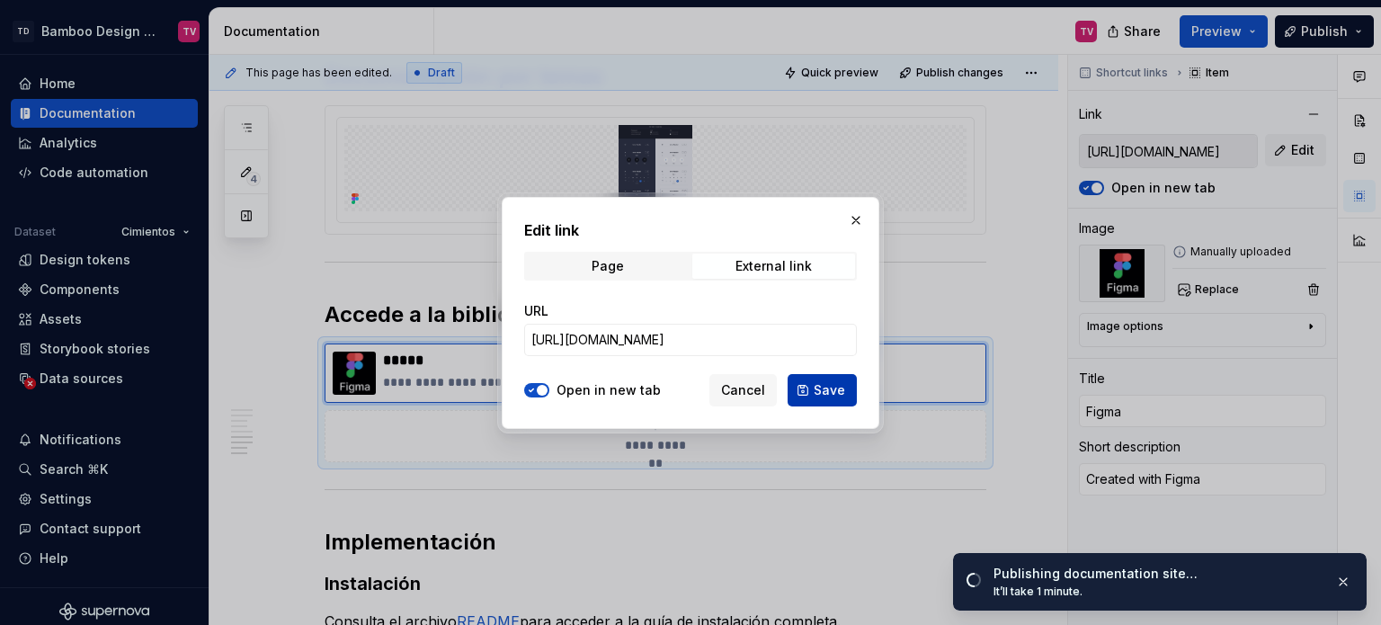
scroll to position [0, 0]
click at [816, 392] on span "Save" at bounding box center [829, 390] width 31 height 18
type textarea "*"
type input "[URL][DOMAIN_NAME]"
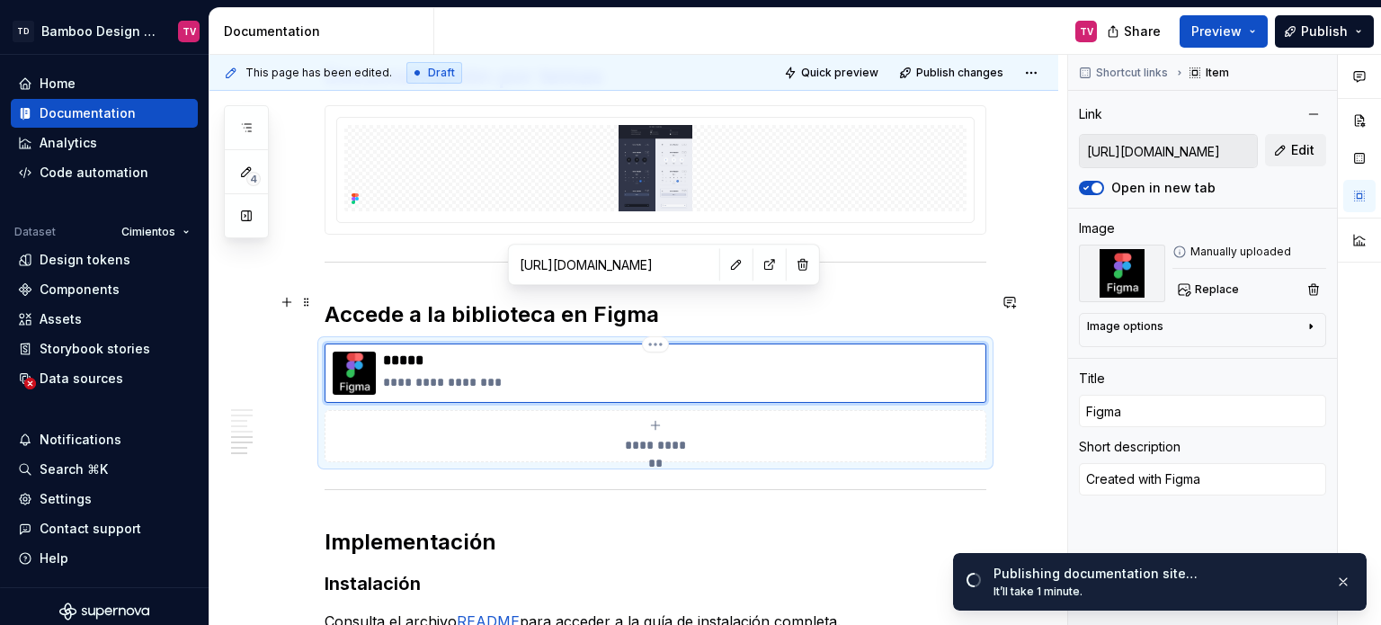
type textarea "*"
type input "[URL][DOMAIN_NAME]"
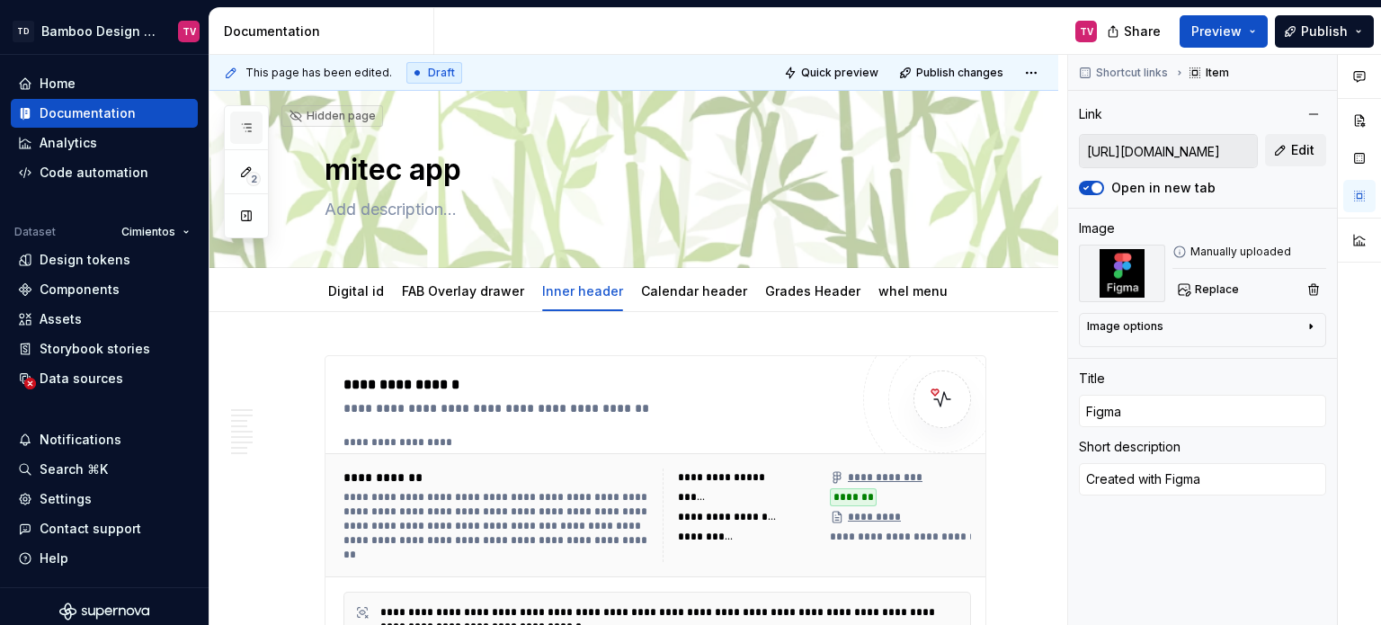
click at [242, 123] on icon "button" at bounding box center [246, 127] width 14 height 14
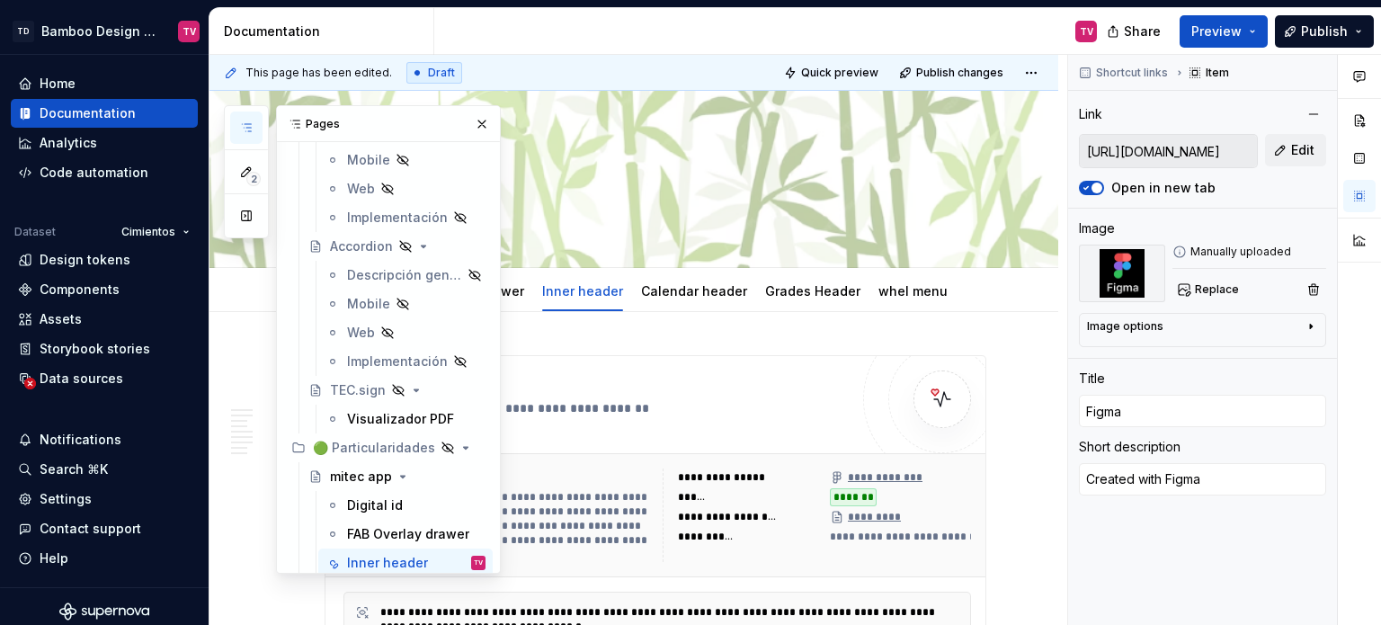
scroll to position [15232, 0]
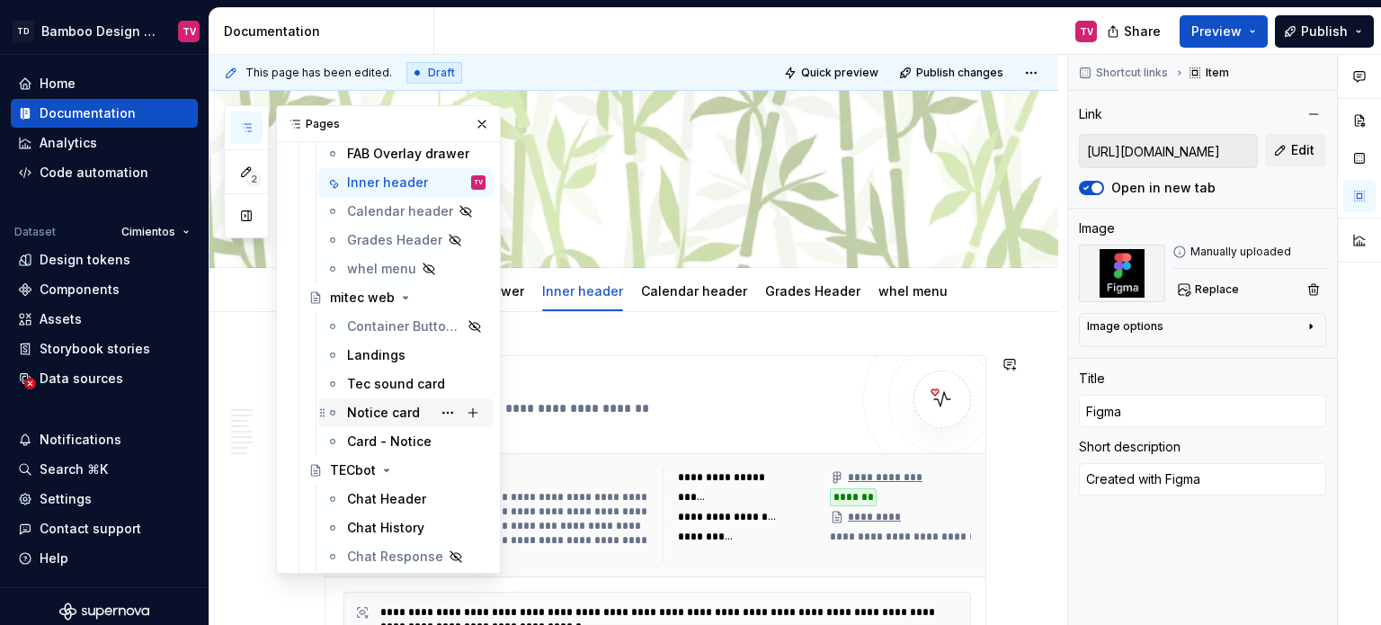
click at [394, 417] on div "Notice card" at bounding box center [383, 413] width 73 height 18
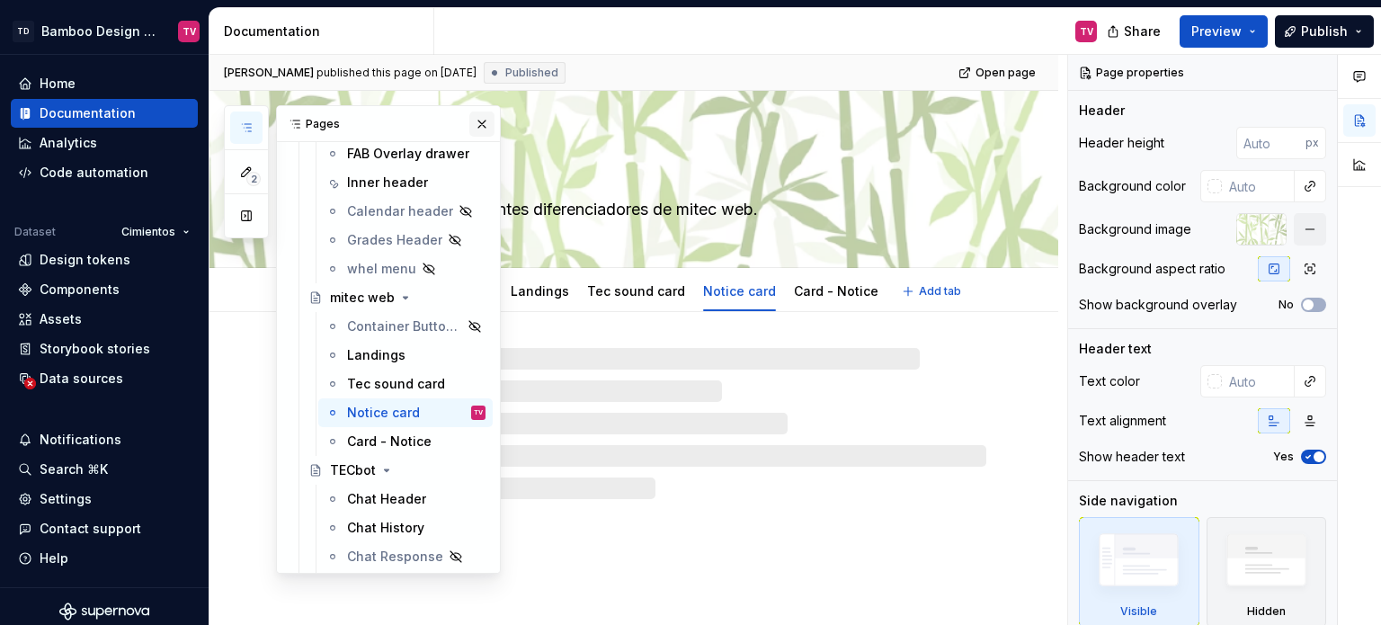
click at [473, 126] on button "button" at bounding box center [481, 123] width 25 height 25
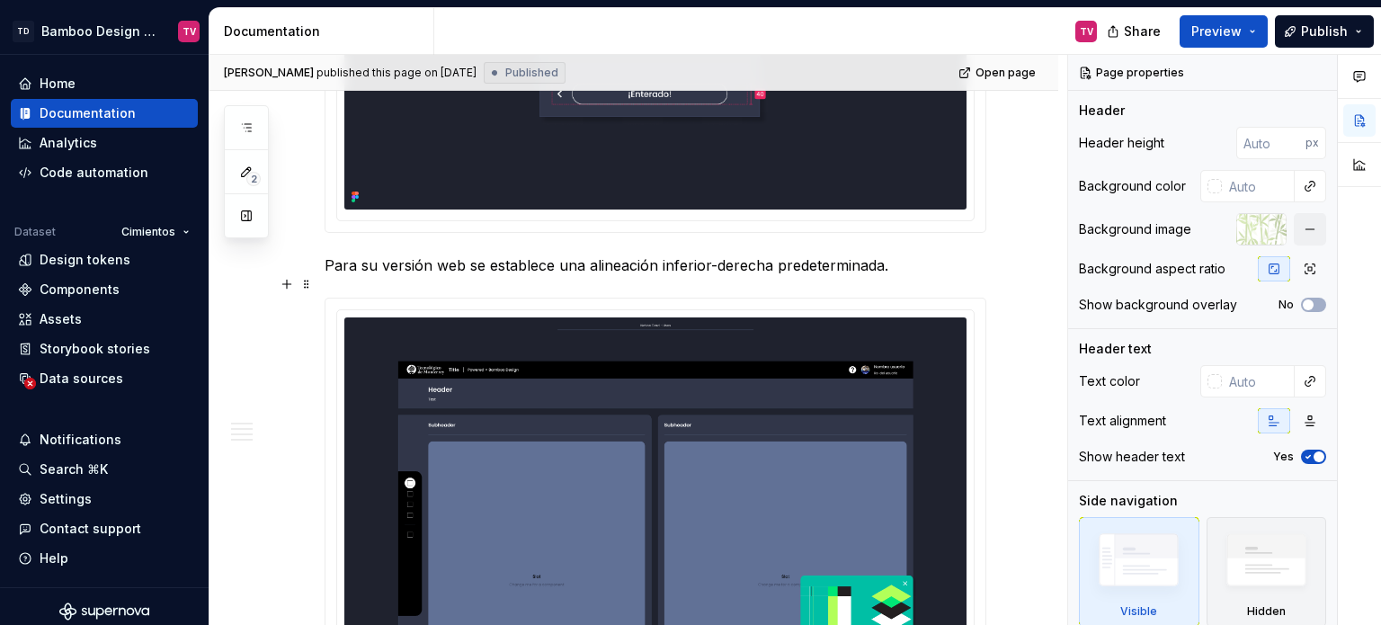
scroll to position [4046, 0]
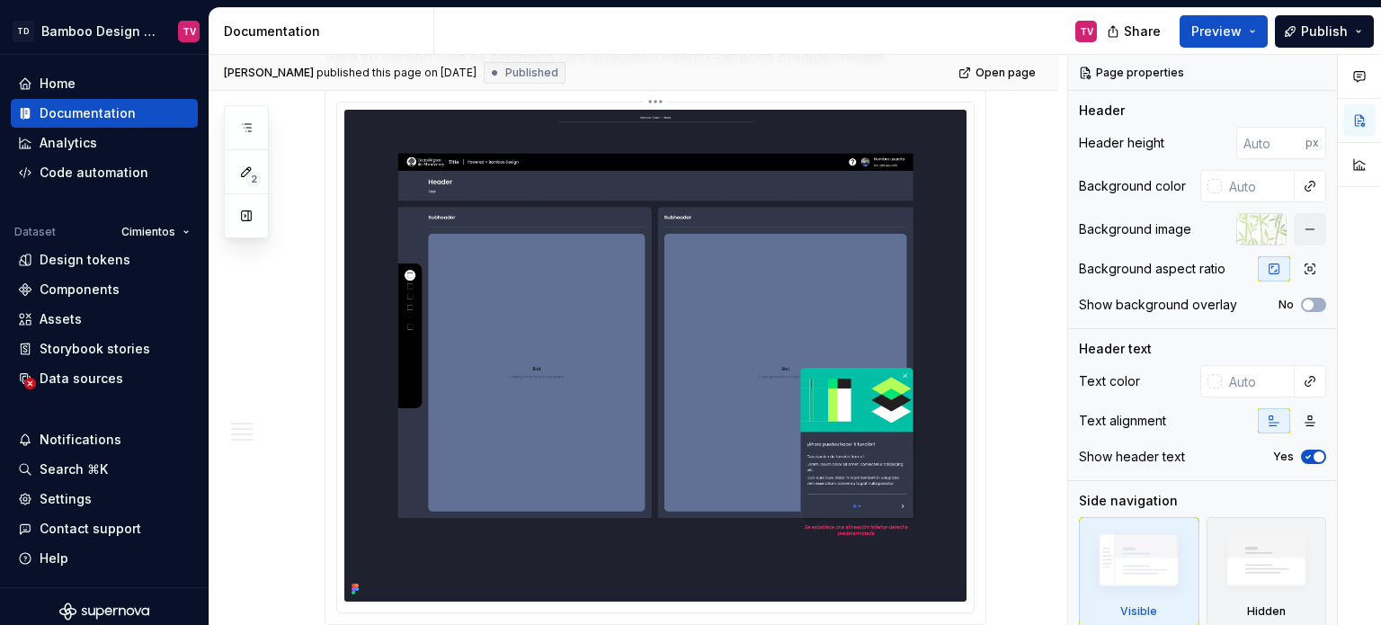
click at [788, 377] on img at bounding box center [655, 356] width 622 height 492
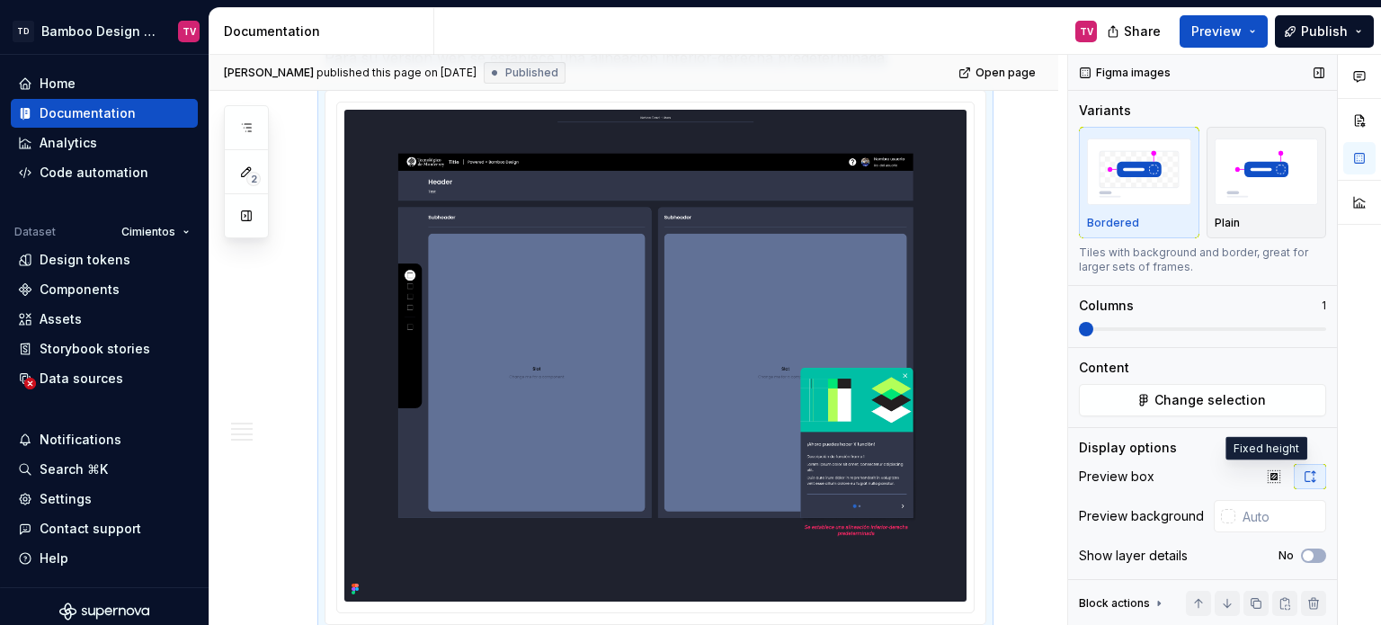
click at [1268, 476] on icon "button" at bounding box center [1274, 476] width 12 height 12
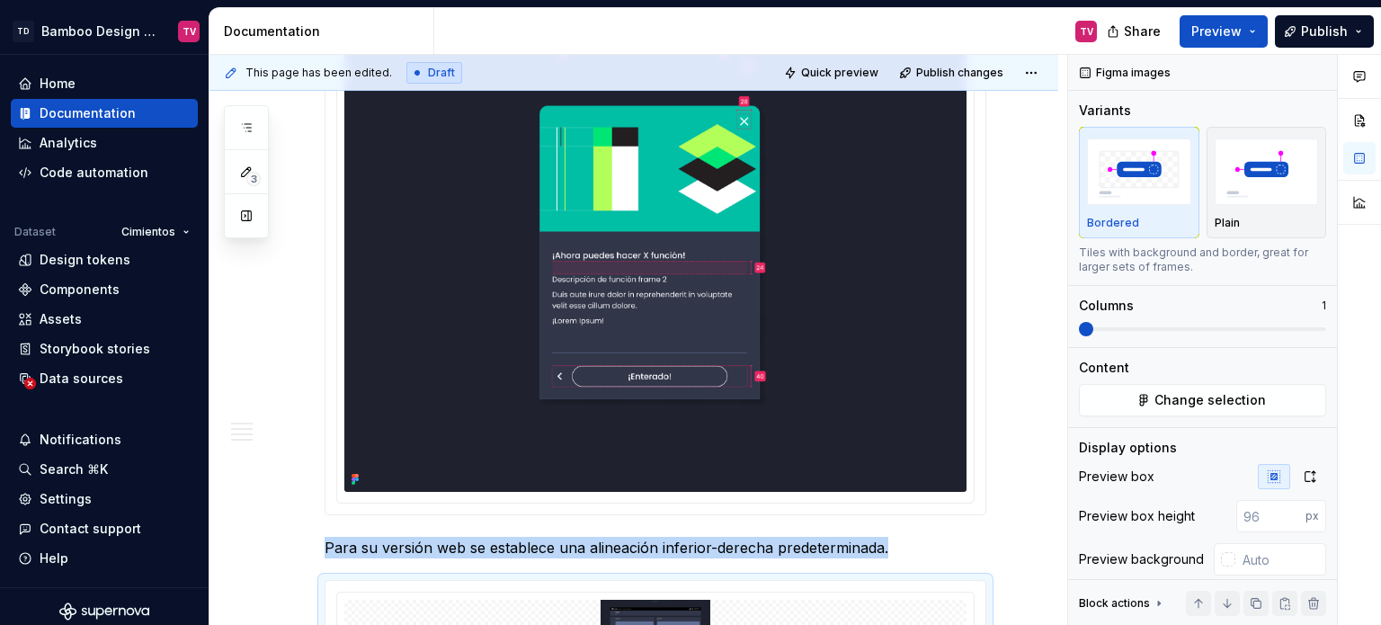
scroll to position [3506, 0]
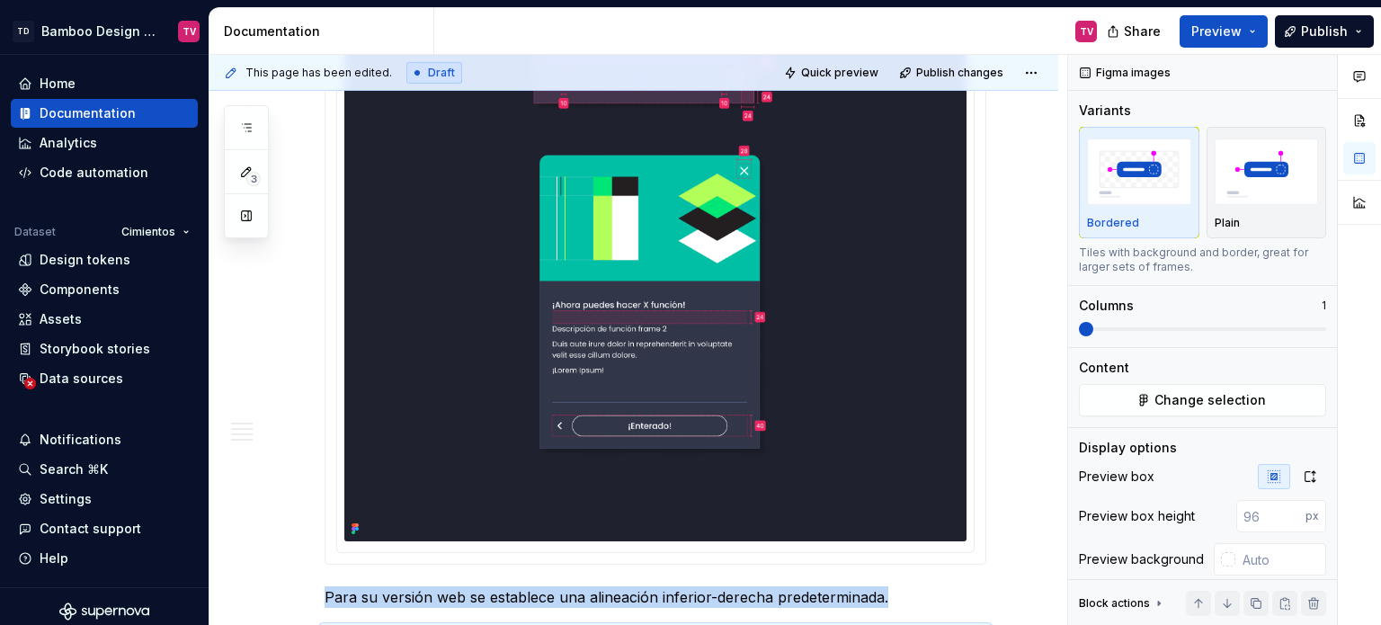
click at [658, 272] on img at bounding box center [655, 135] width 622 height 813
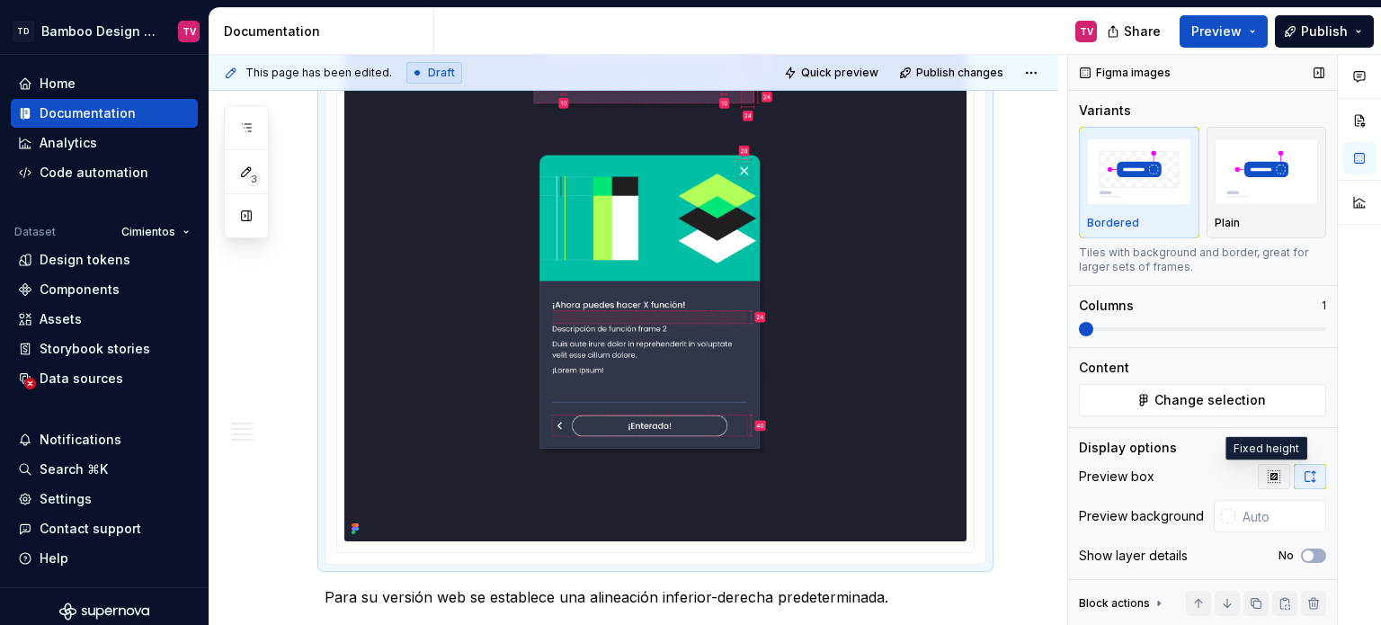
click at [1267, 471] on icon "button" at bounding box center [1274, 476] width 14 height 14
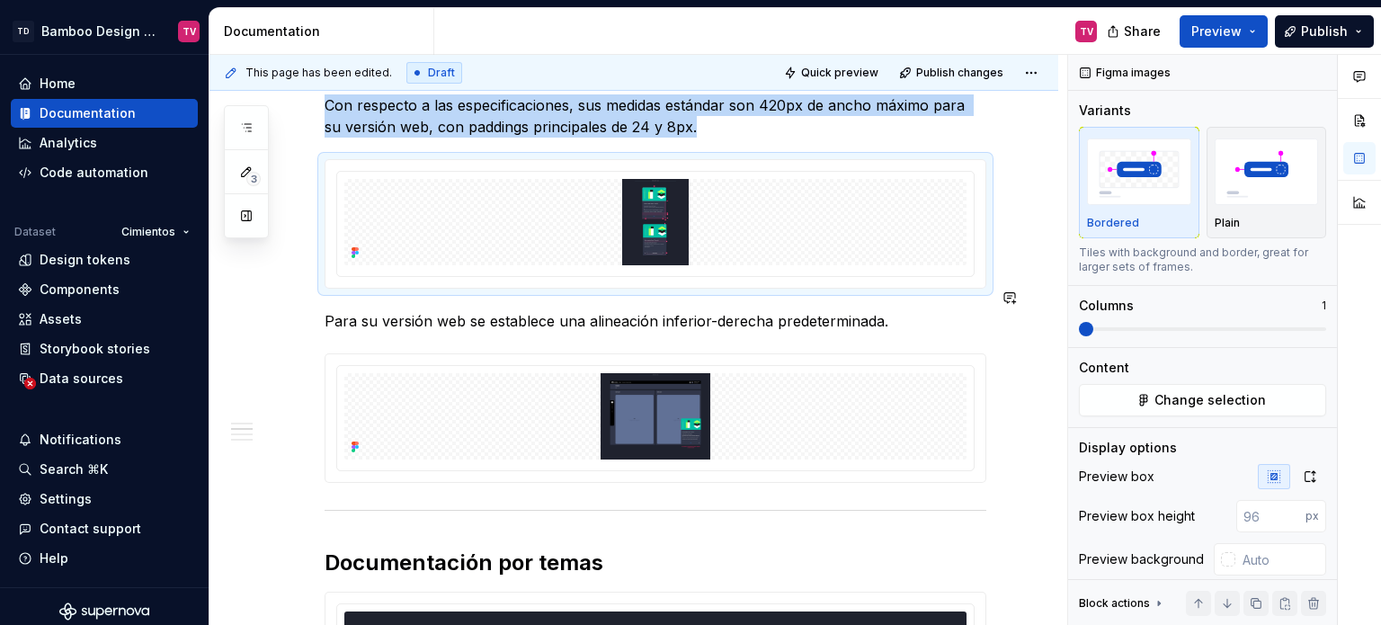
scroll to position [2697, 0]
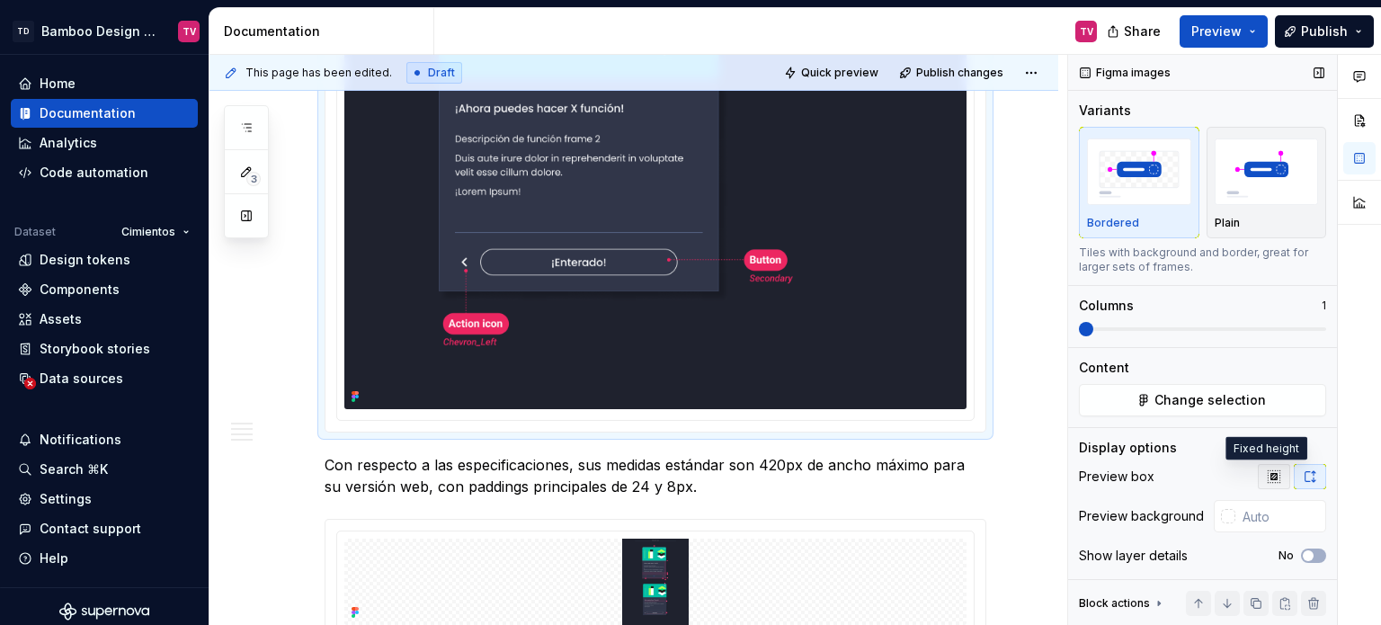
click at [1267, 482] on icon "button" at bounding box center [1274, 476] width 14 height 14
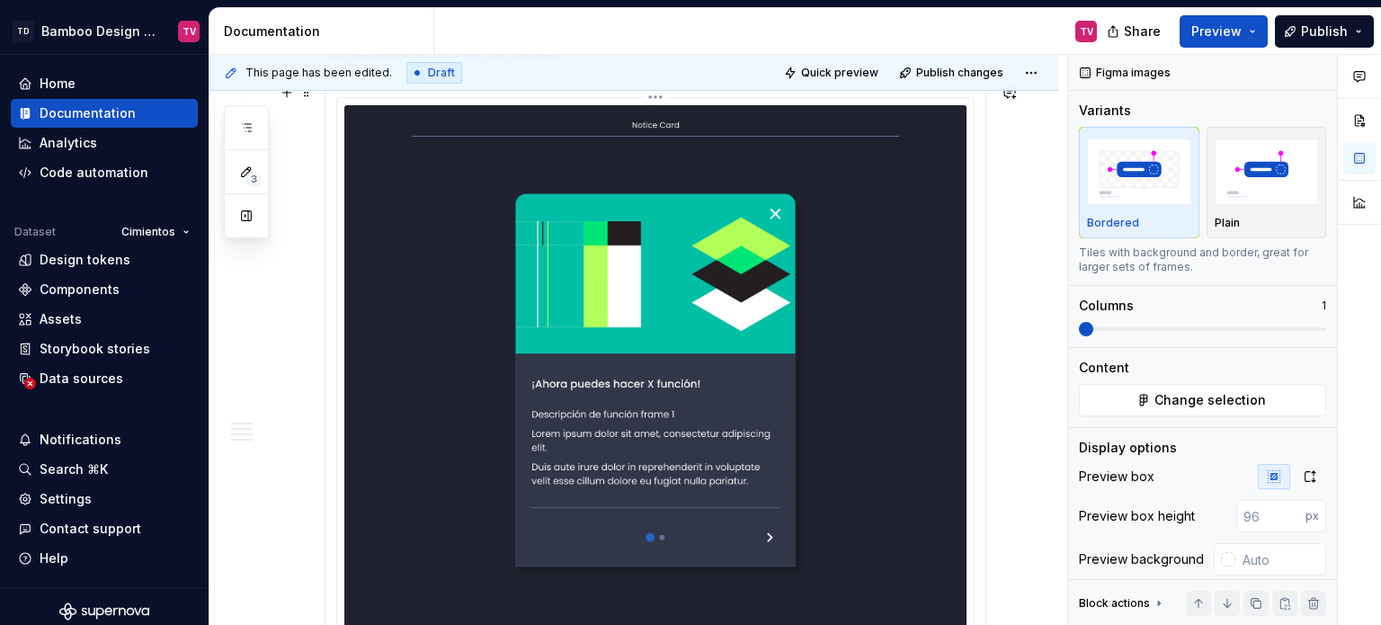
scroll to position [809, 0]
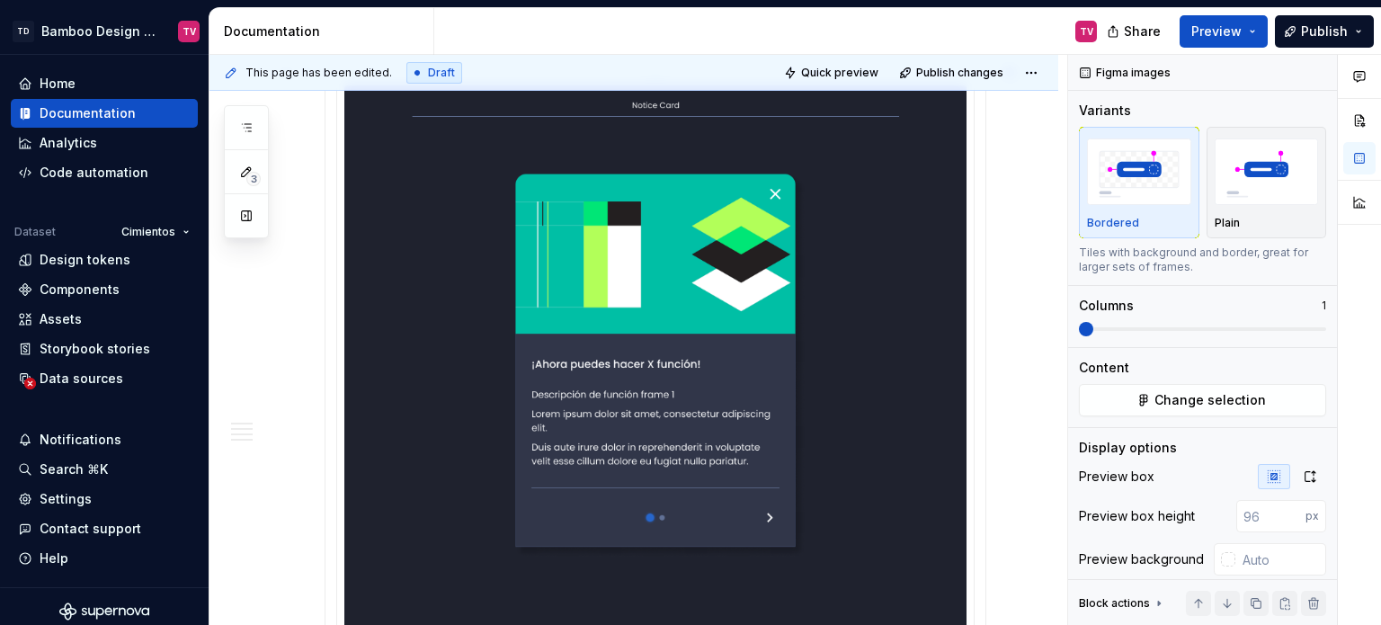
click at [688, 335] on img at bounding box center [655, 368] width 622 height 567
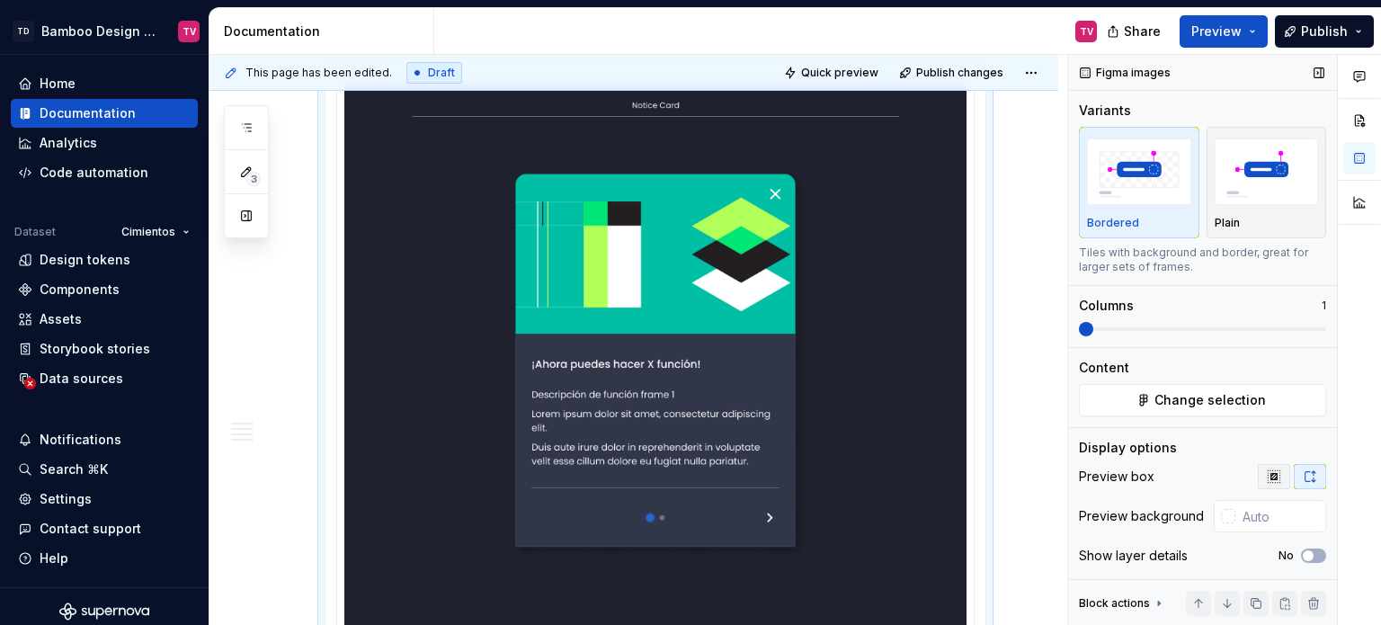
click at [1262, 467] on button "button" at bounding box center [1274, 476] width 32 height 25
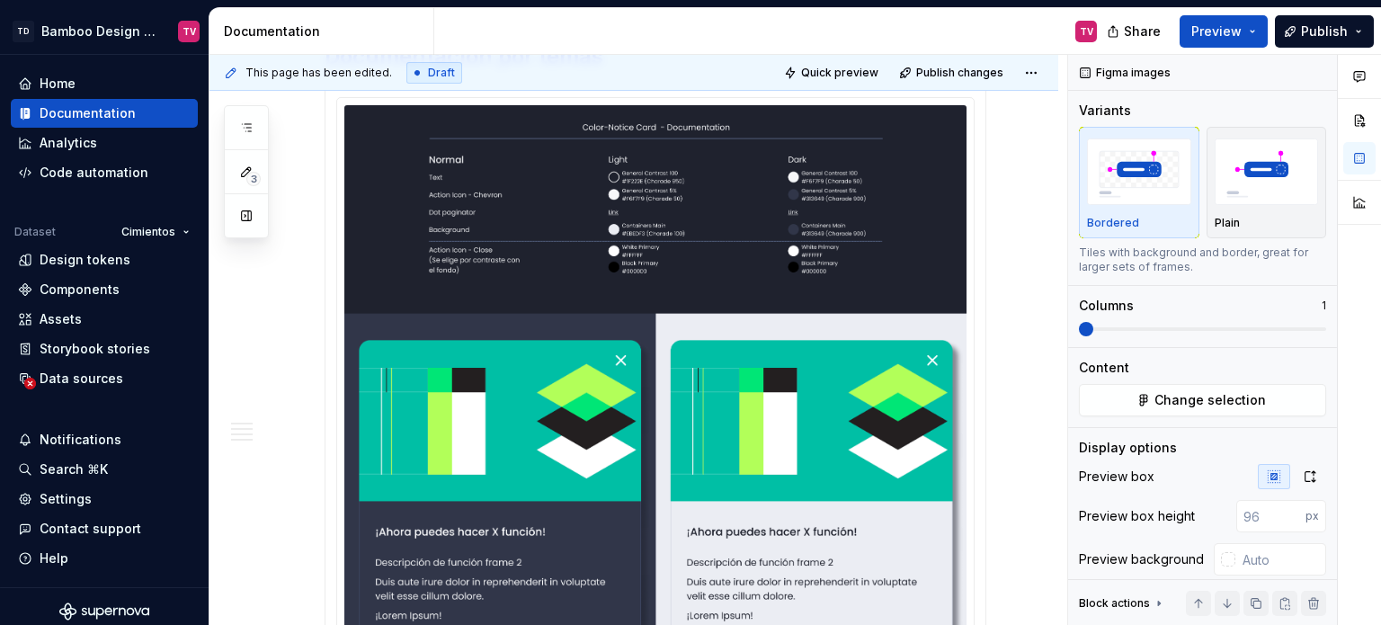
scroll to position [2337, 0]
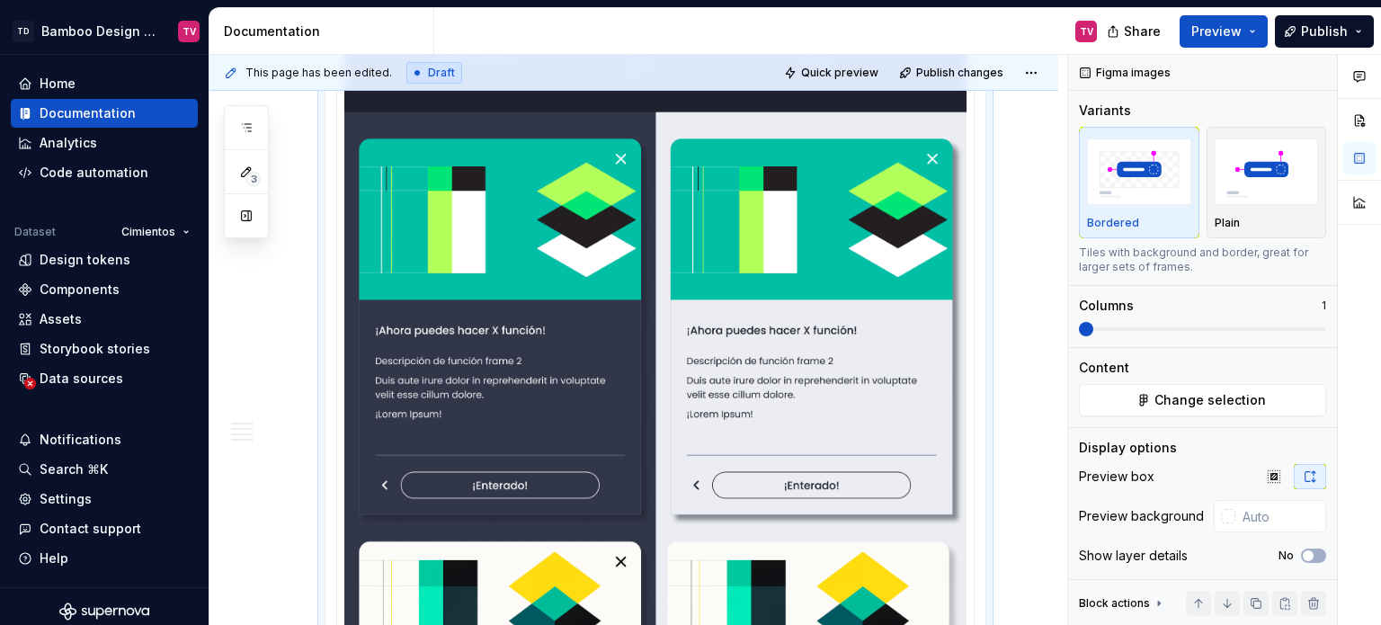
click at [572, 316] on img at bounding box center [655, 470] width 622 height 1132
click at [1267, 470] on icon "button" at bounding box center [1274, 476] width 14 height 14
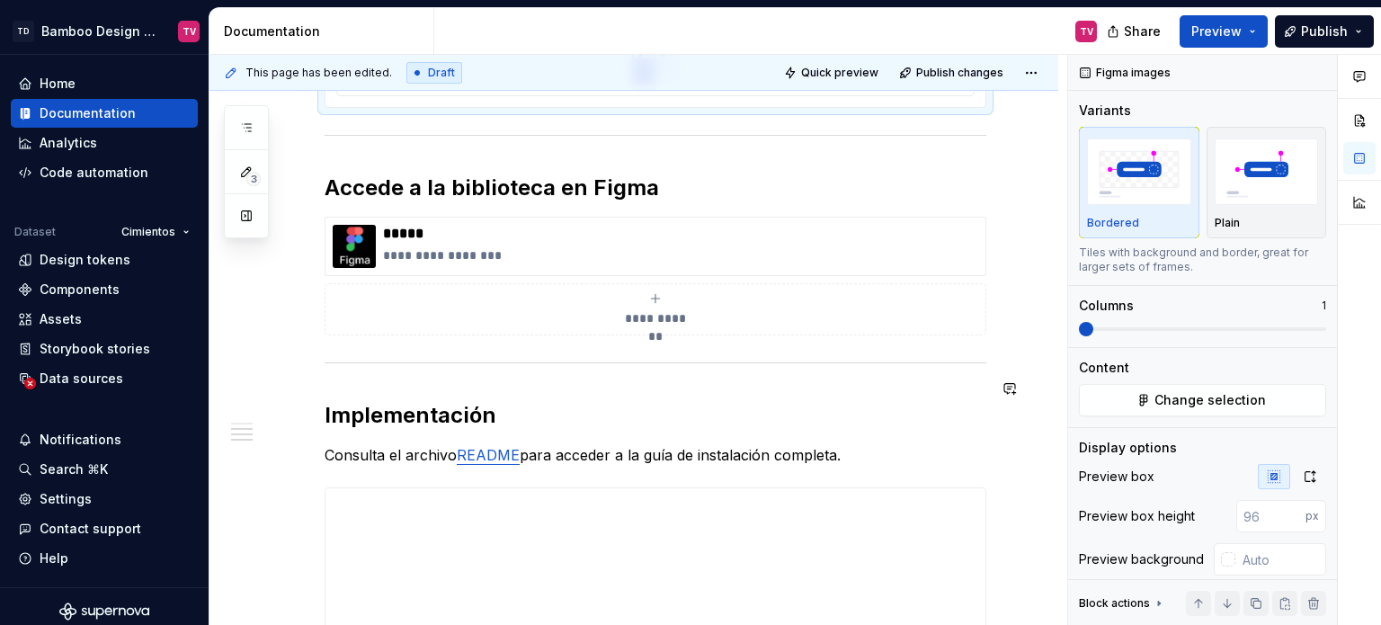
scroll to position [2104, 0]
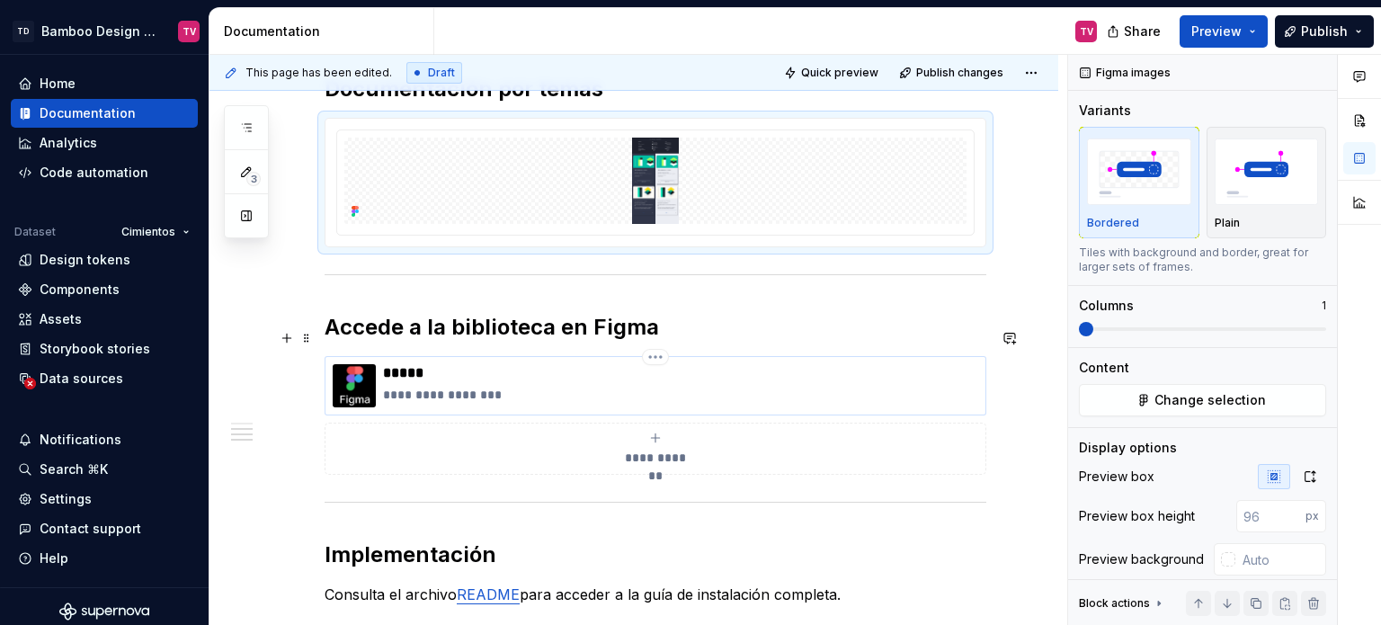
click at [542, 364] on p "*****" at bounding box center [680, 373] width 595 height 18
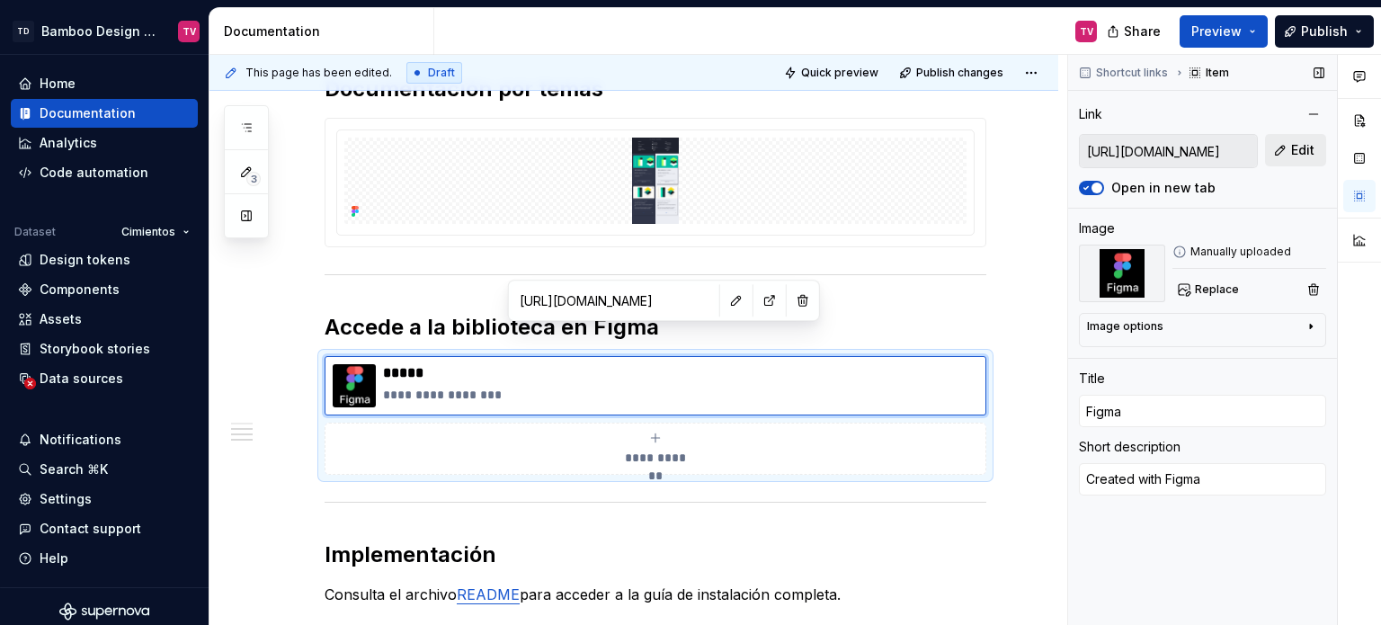
click at [1298, 150] on span "Edit" at bounding box center [1302, 150] width 23 height 18
type textarea "*"
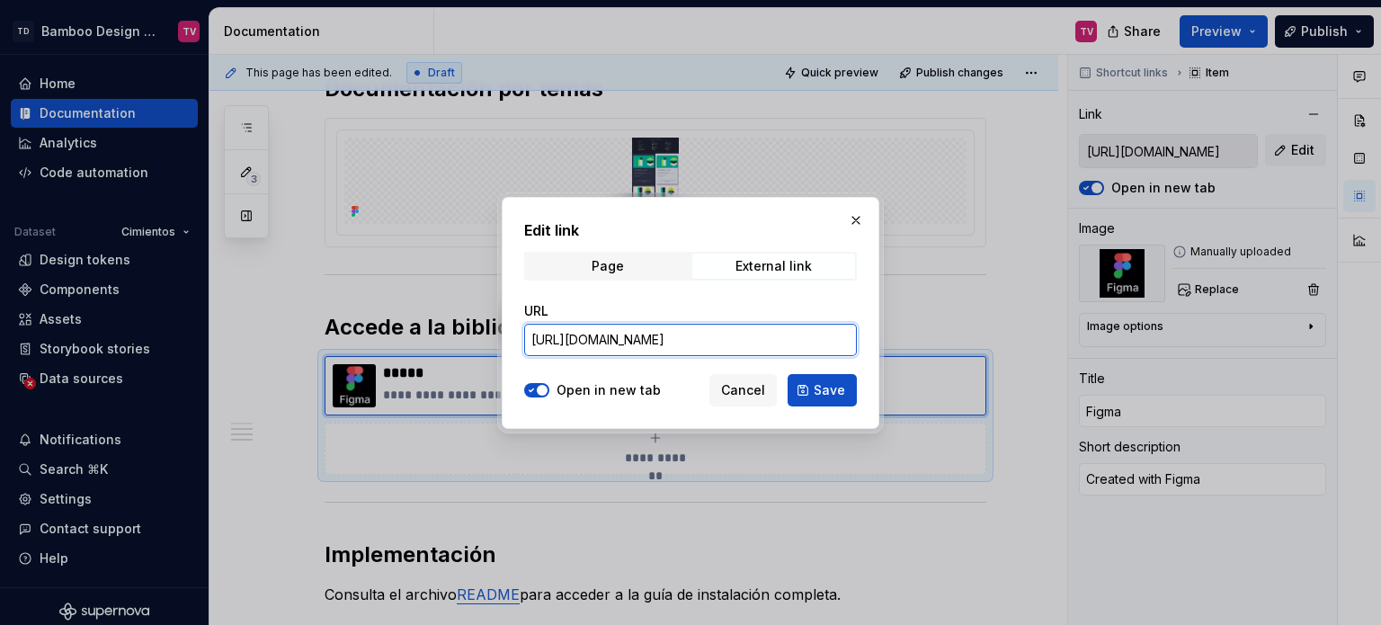
type textarea "*"
click at [644, 334] on input "[URL][DOMAIN_NAME]" at bounding box center [690, 340] width 333 height 32
paste input "42125-120184&t=J9kc756GHr2b675Q-1"
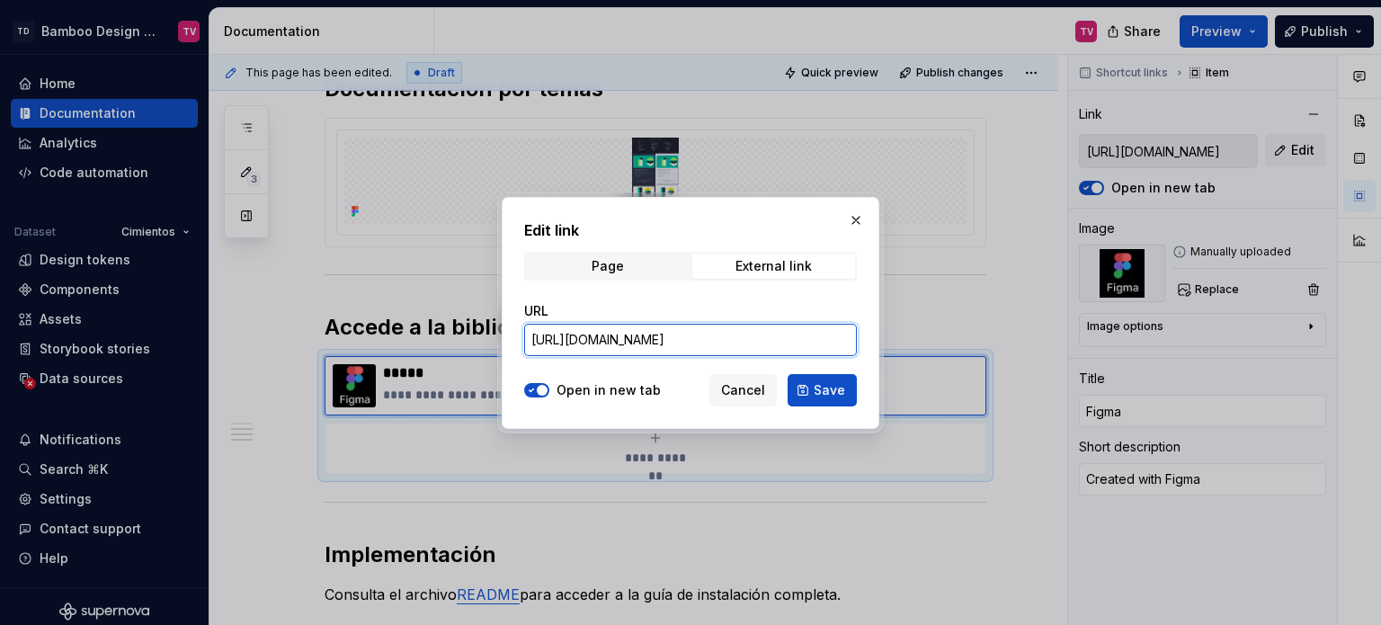
scroll to position [0, 591]
type input "[URL][DOMAIN_NAME]"
click at [835, 387] on span "Save" at bounding box center [829, 390] width 31 height 18
type textarea "*"
type input "[URL][DOMAIN_NAME]"
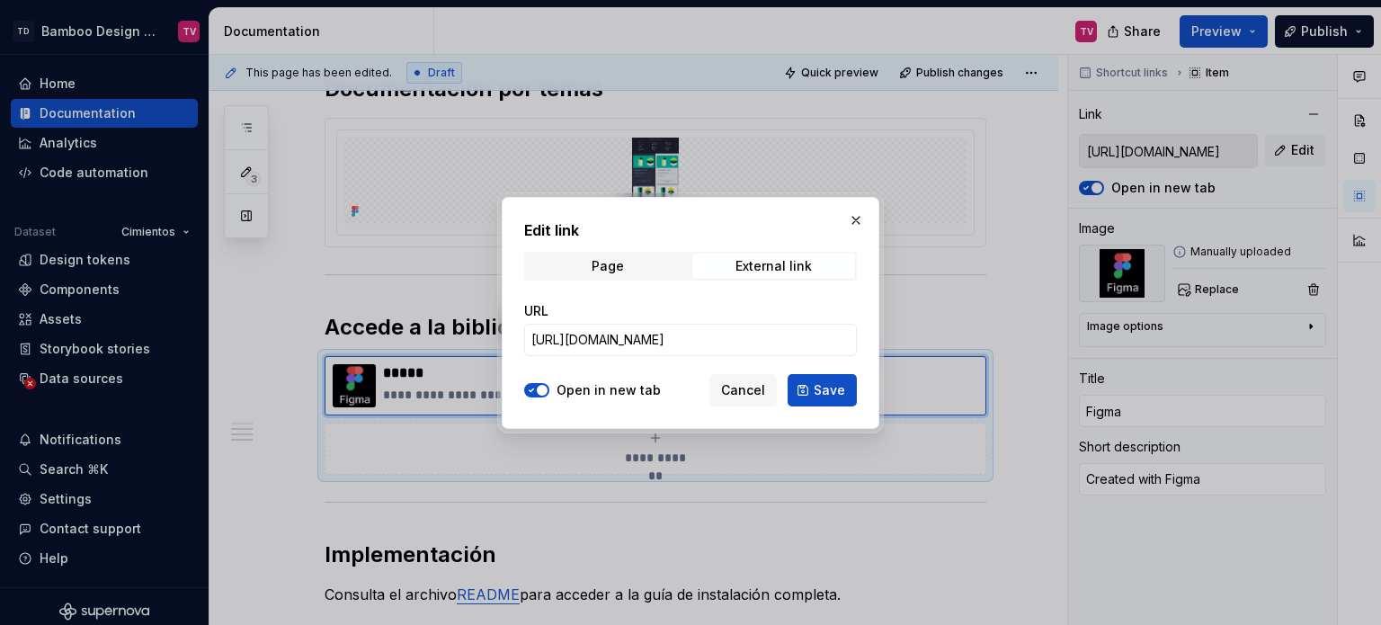
scroll to position [0, 0]
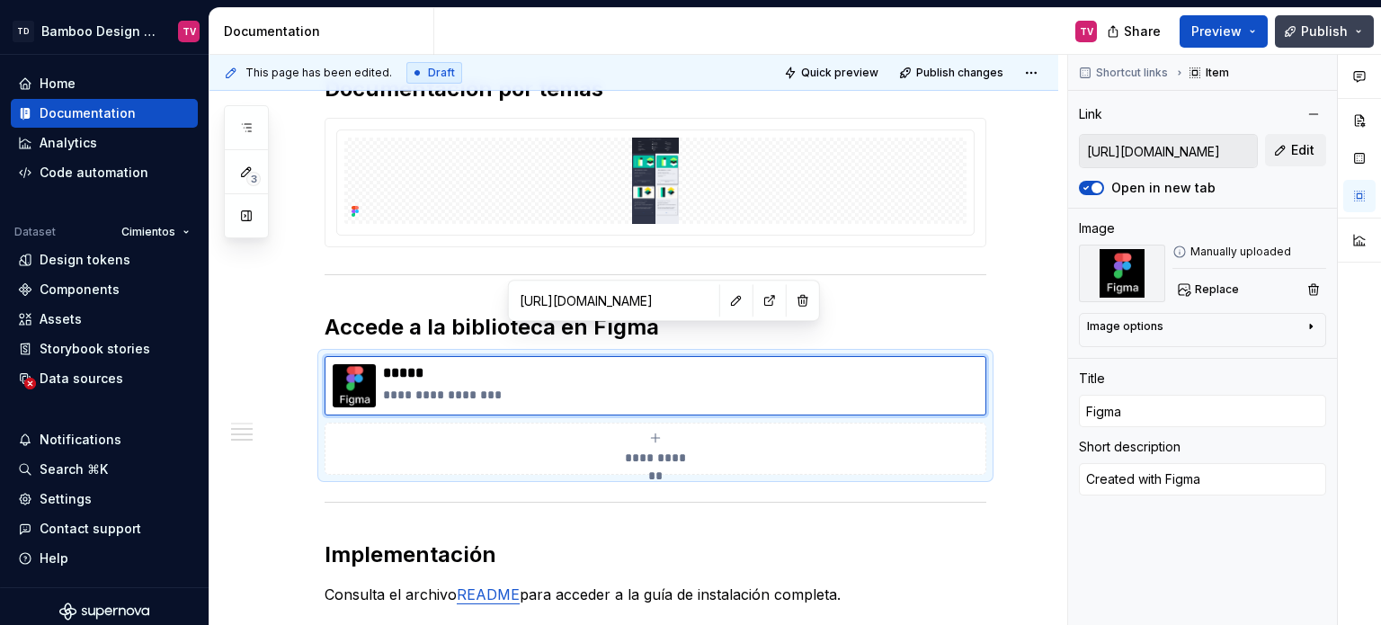
click at [1301, 37] on button "Publish" at bounding box center [1324, 31] width 99 height 32
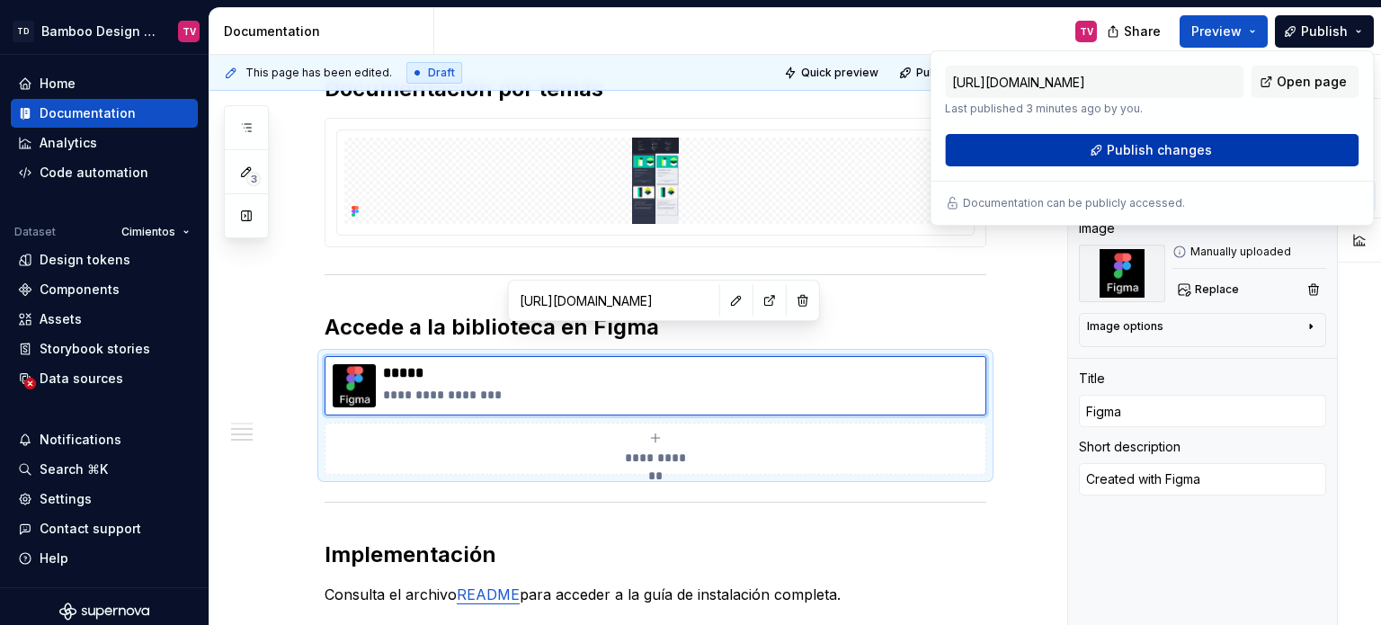
click at [1060, 155] on button "Publish changes" at bounding box center [1152, 150] width 414 height 32
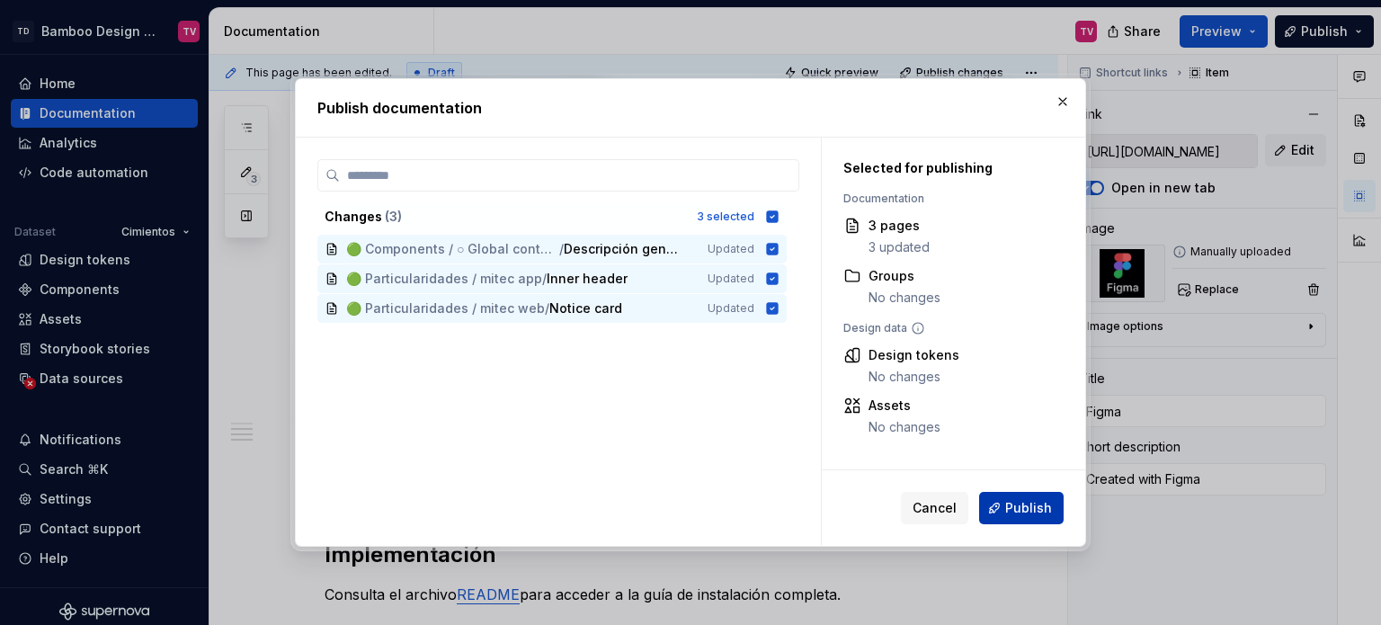
click at [1002, 512] on button "Publish" at bounding box center [1021, 508] width 85 height 32
type textarea "*"
type input "[URL][DOMAIN_NAME]"
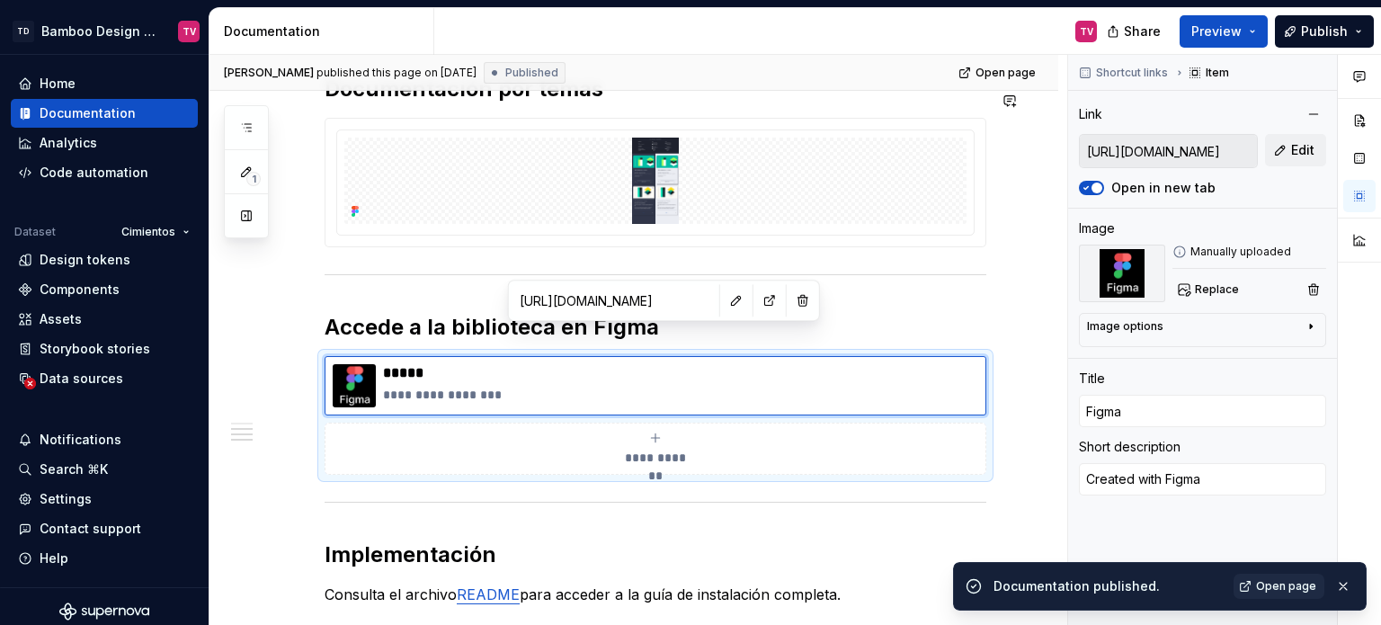
type textarea "*"
